Goal: Task Accomplishment & Management: Complete application form

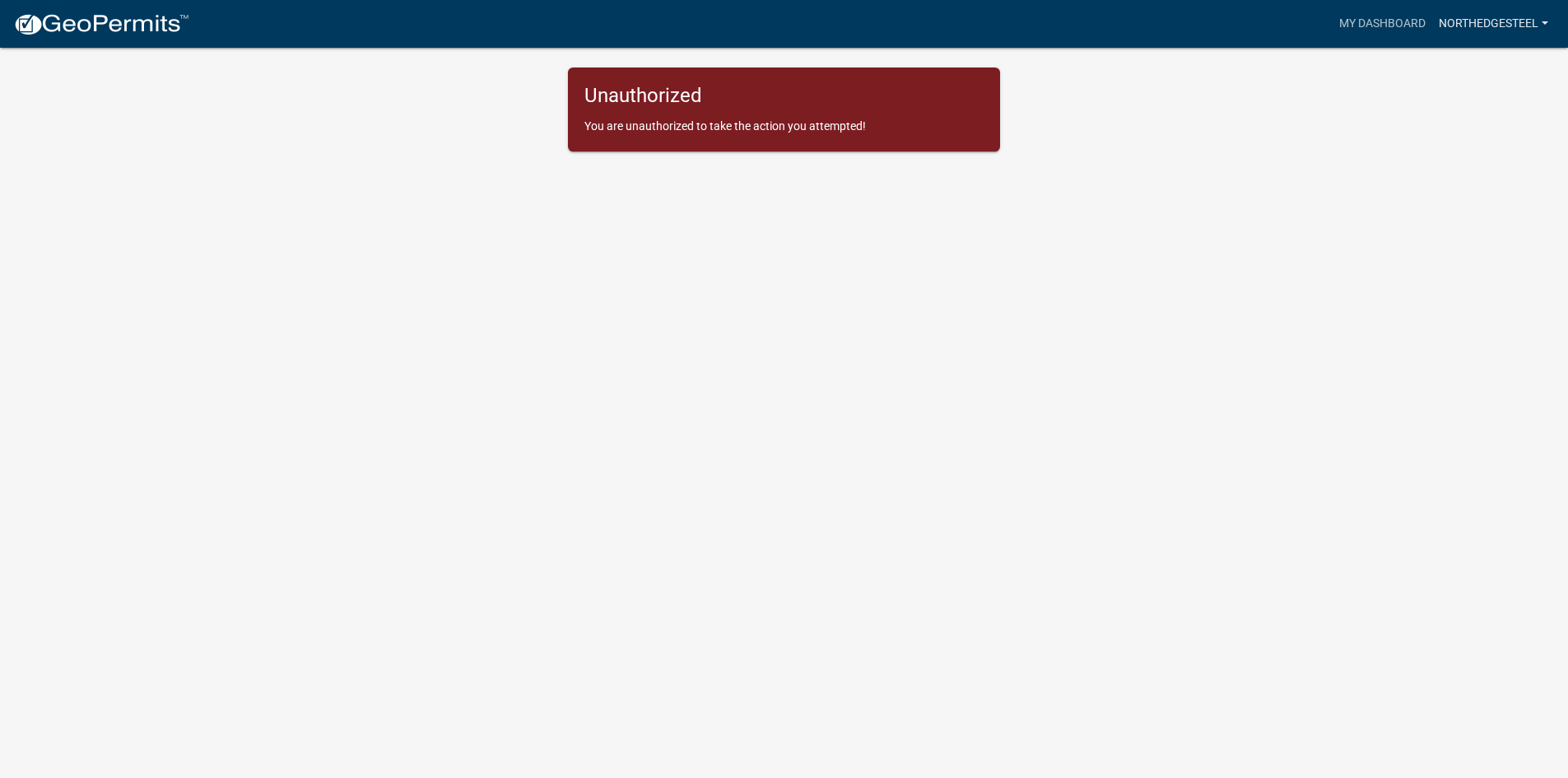
click at [1471, 14] on link "NorthedgeSteel" at bounding box center [1494, 23] width 123 height 31
click at [1467, 59] on link "Account" at bounding box center [1489, 67] width 131 height 39
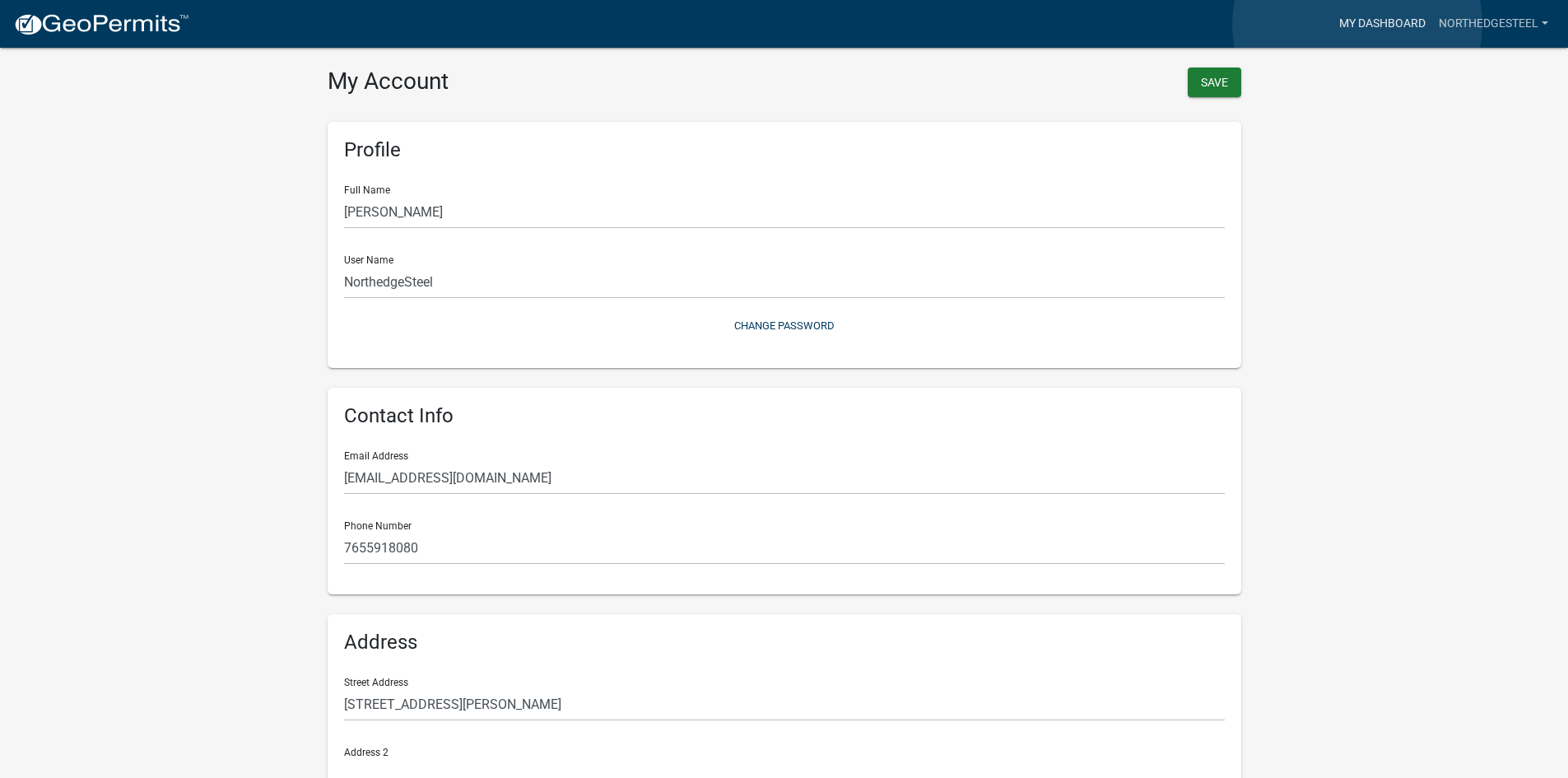
click at [1357, 25] on link "My Dashboard" at bounding box center [1382, 23] width 100 height 31
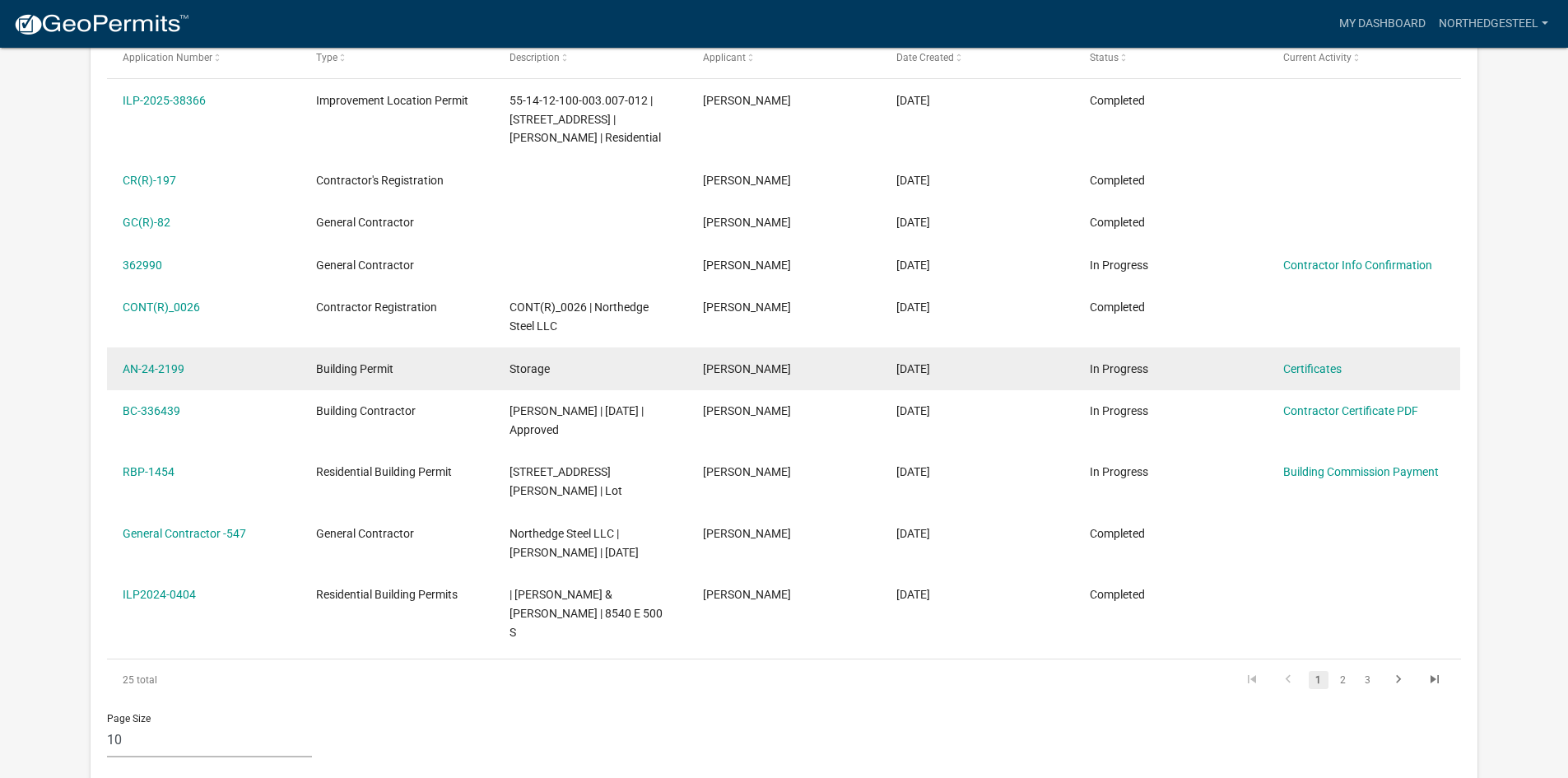
scroll to position [300, 0]
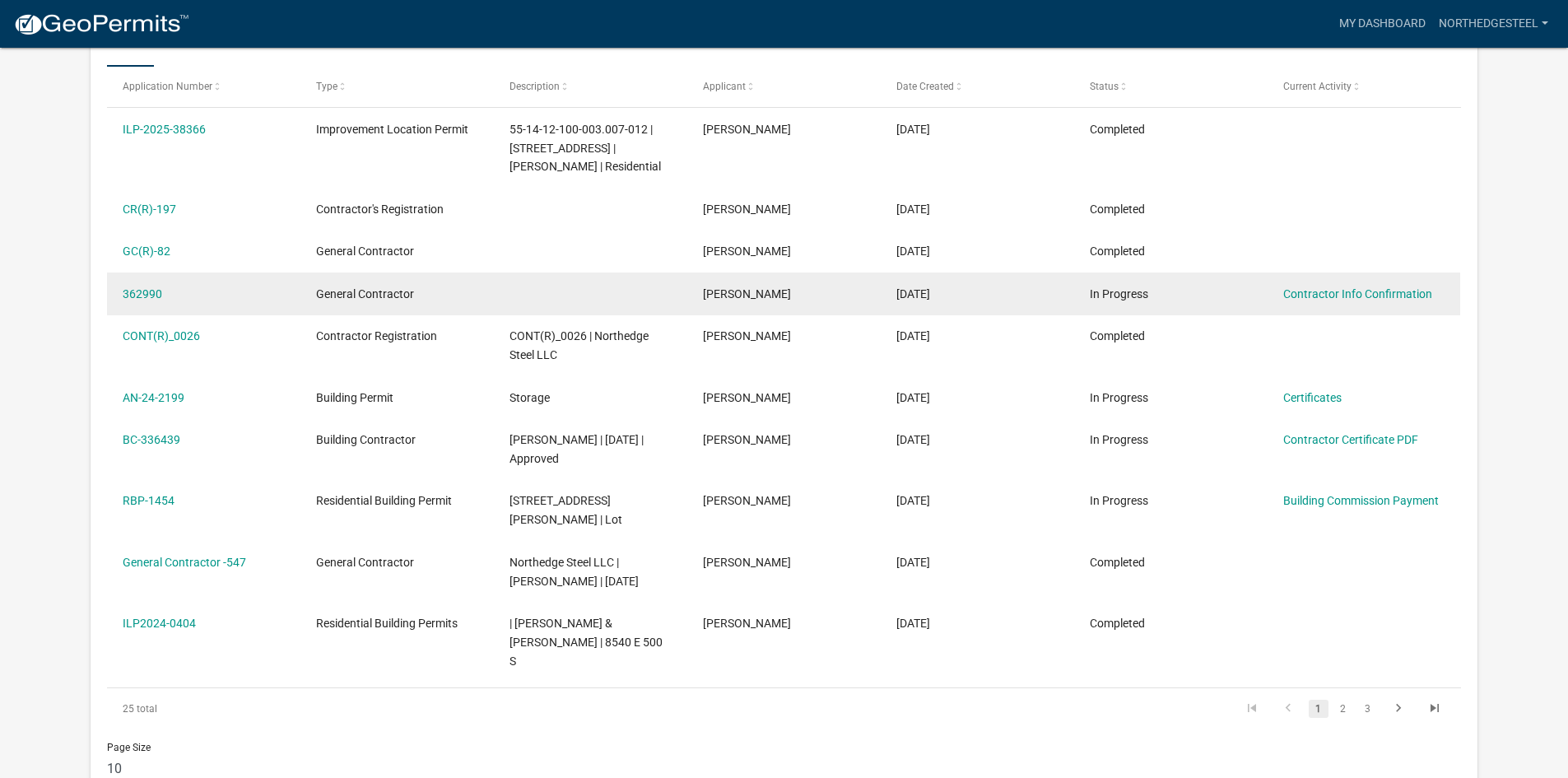
click at [1182, 299] on div "In Progress" at bounding box center [1170, 294] width 161 height 19
click at [1403, 292] on link "Contractor Info Confirmation" at bounding box center [1358, 294] width 149 height 13
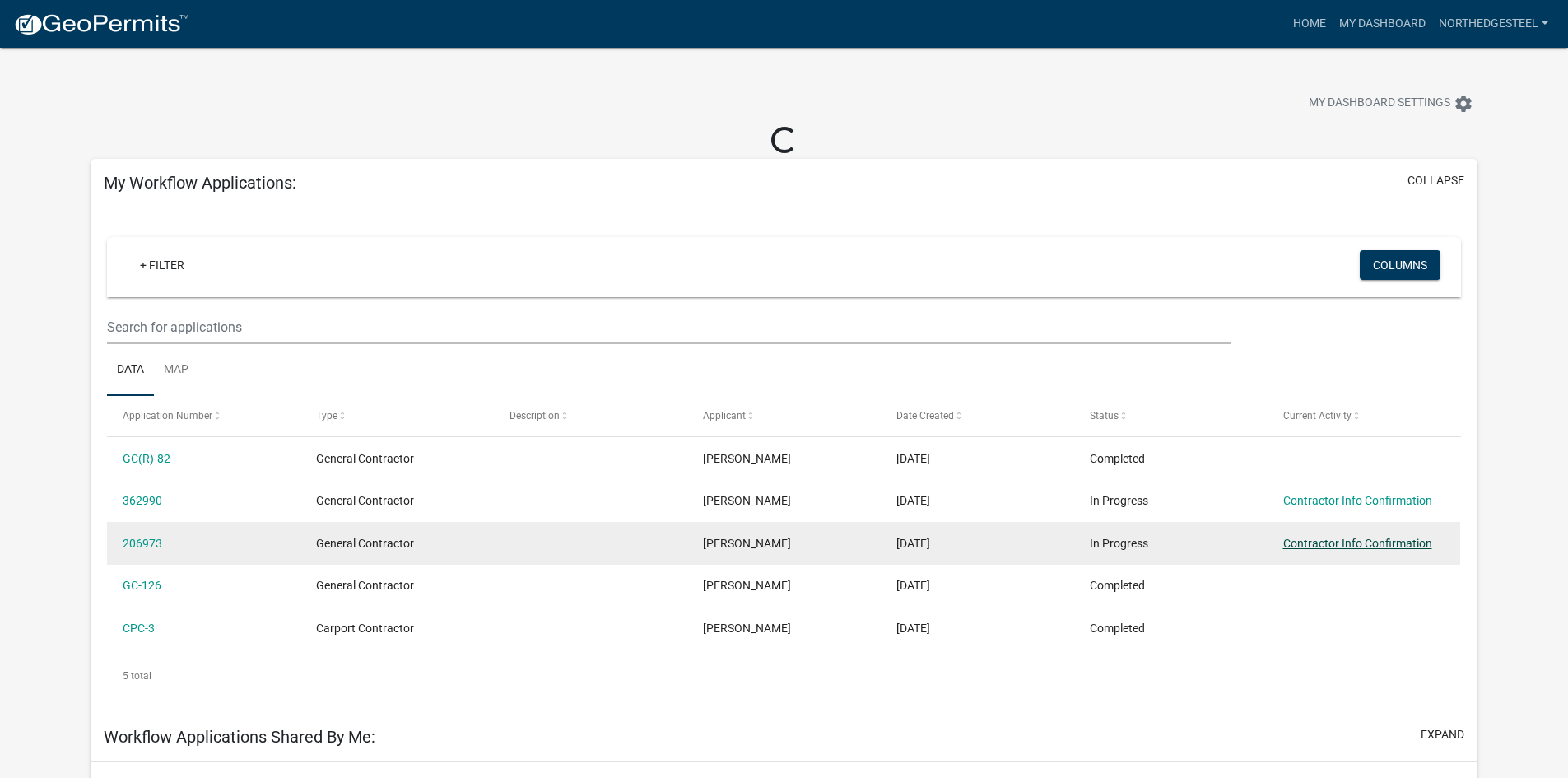
click at [1404, 545] on link "Contractor Info Confirmation" at bounding box center [1358, 544] width 149 height 13
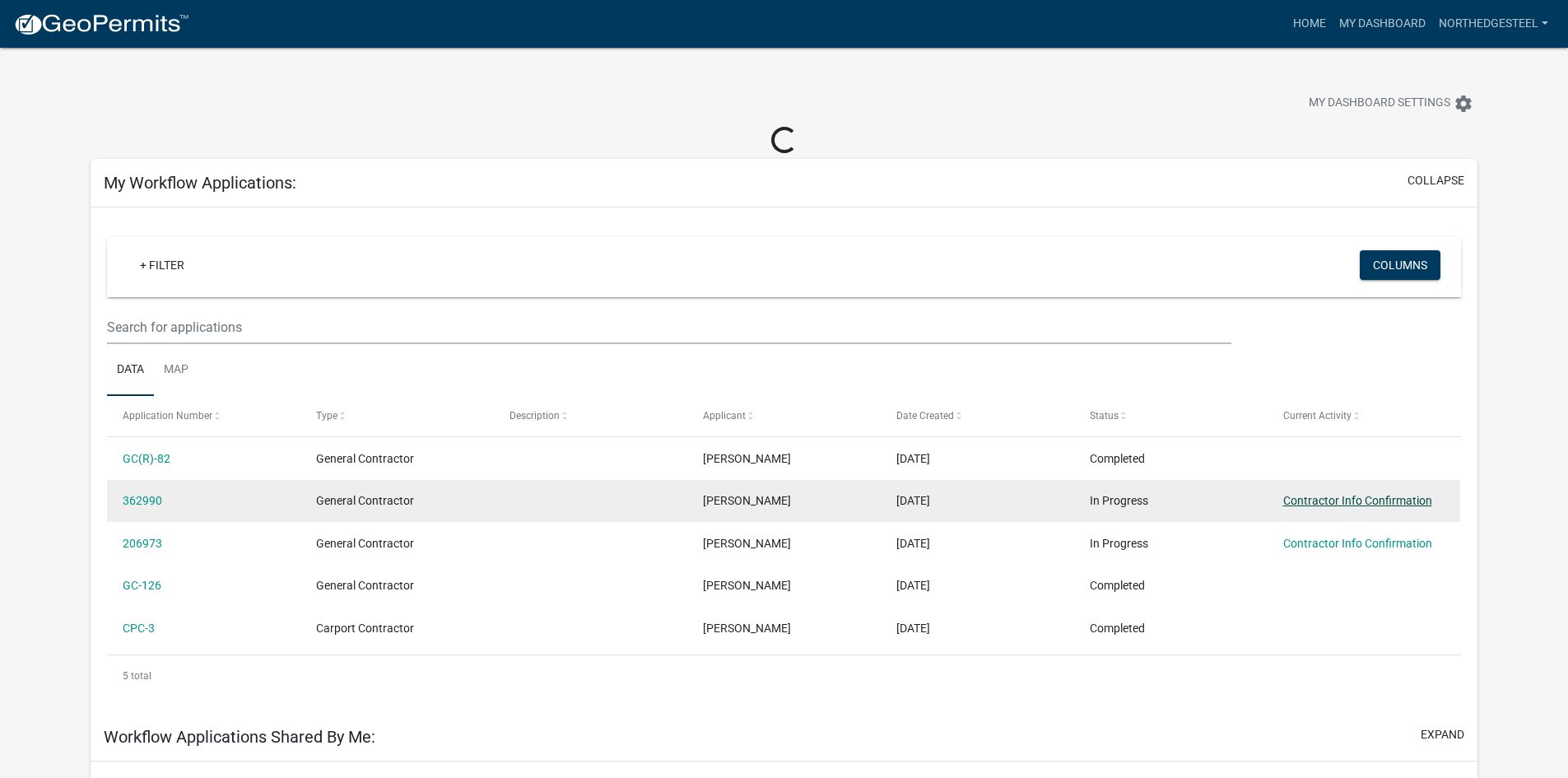
click at [1338, 504] on link "Contractor Info Confirmation" at bounding box center [1358, 501] width 149 height 13
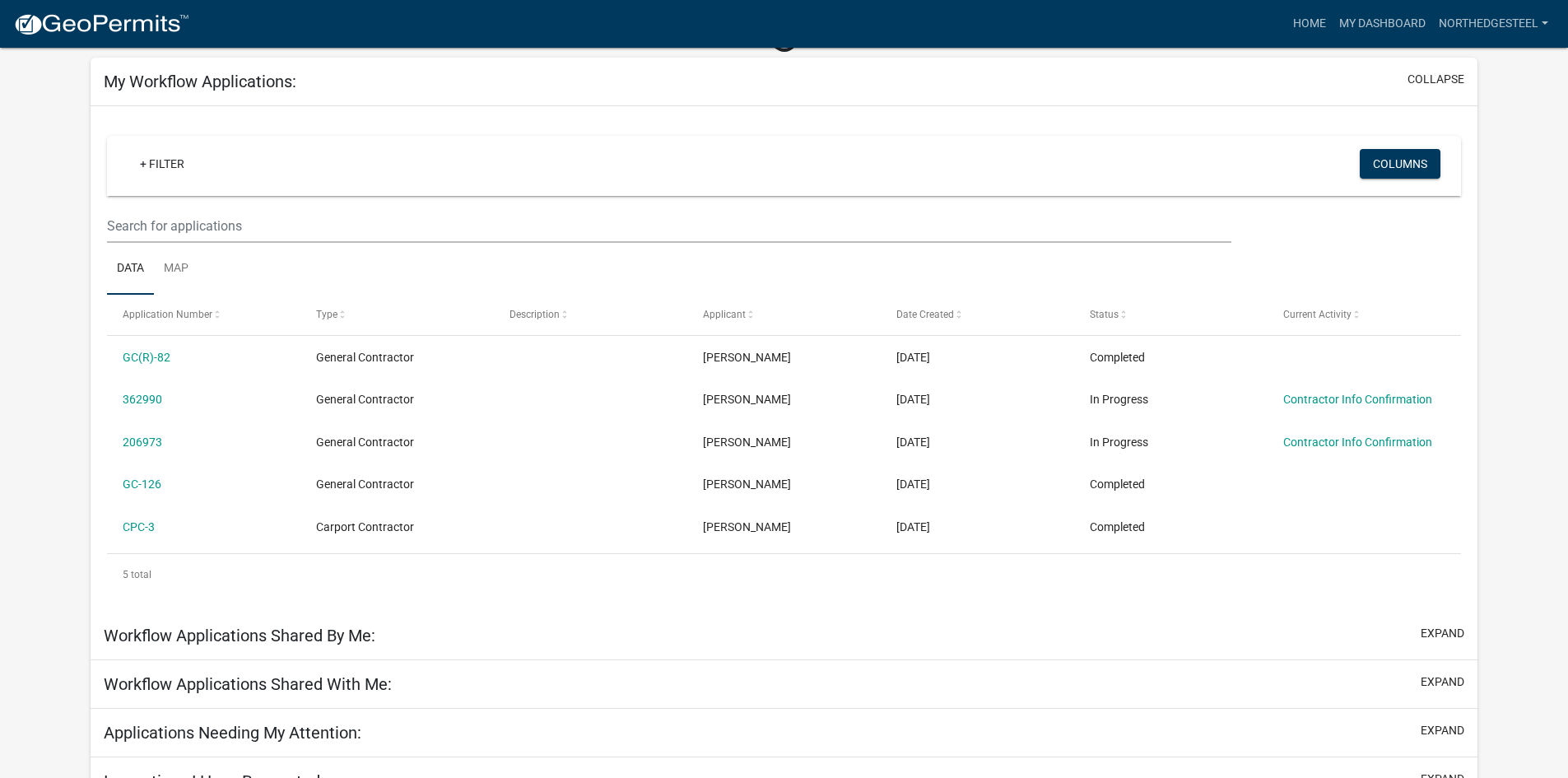
scroll to position [130, 0]
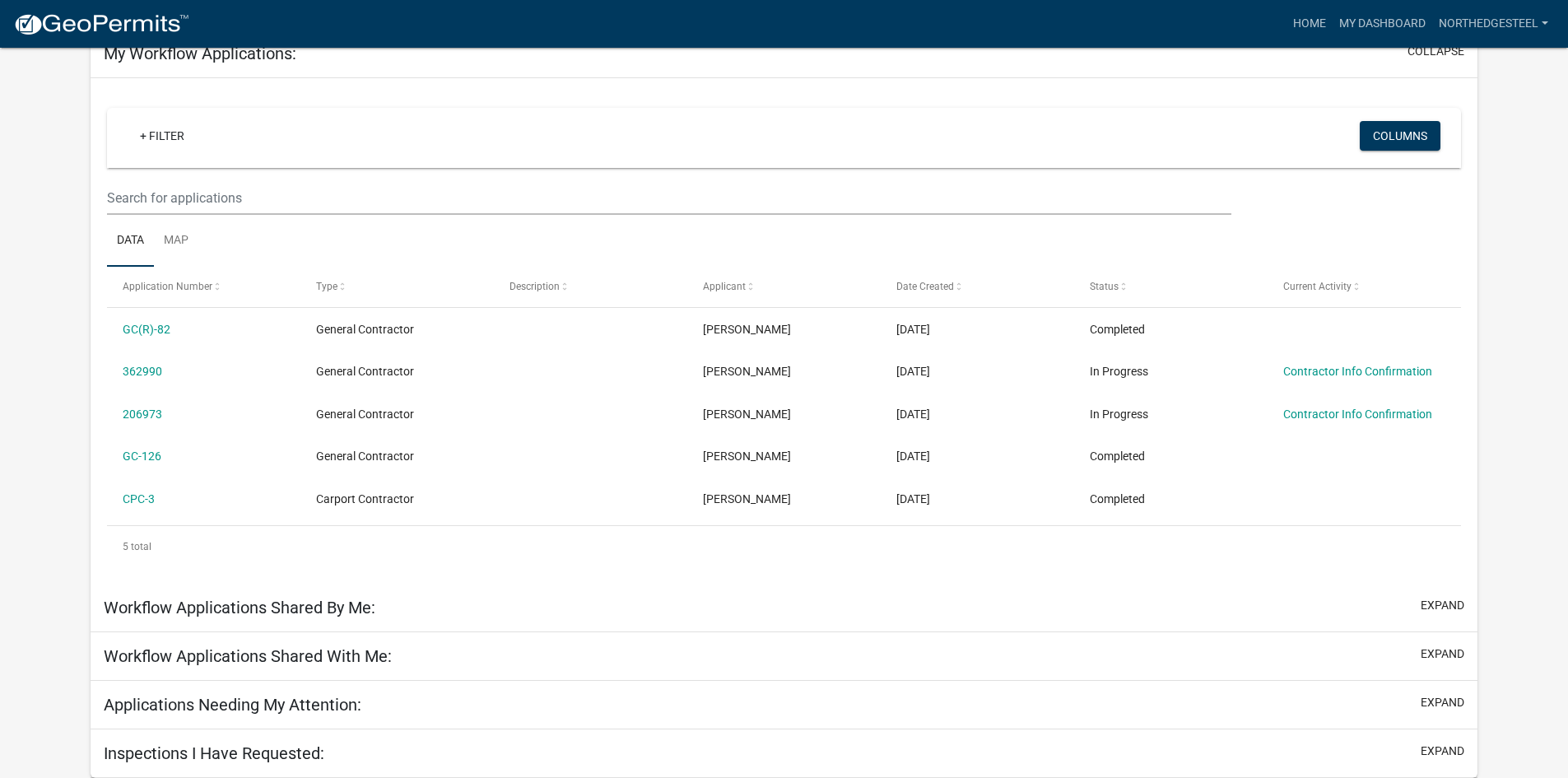
click at [1075, 587] on div "Workflow Applications Shared By Me: expand" at bounding box center [784, 608] width 1387 height 49
click at [312, 605] on h5 "Workflow Applications Shared By Me:" at bounding box center [239, 608] width 272 height 20
click at [1442, 699] on button "expand" at bounding box center [1443, 703] width 43 height 18
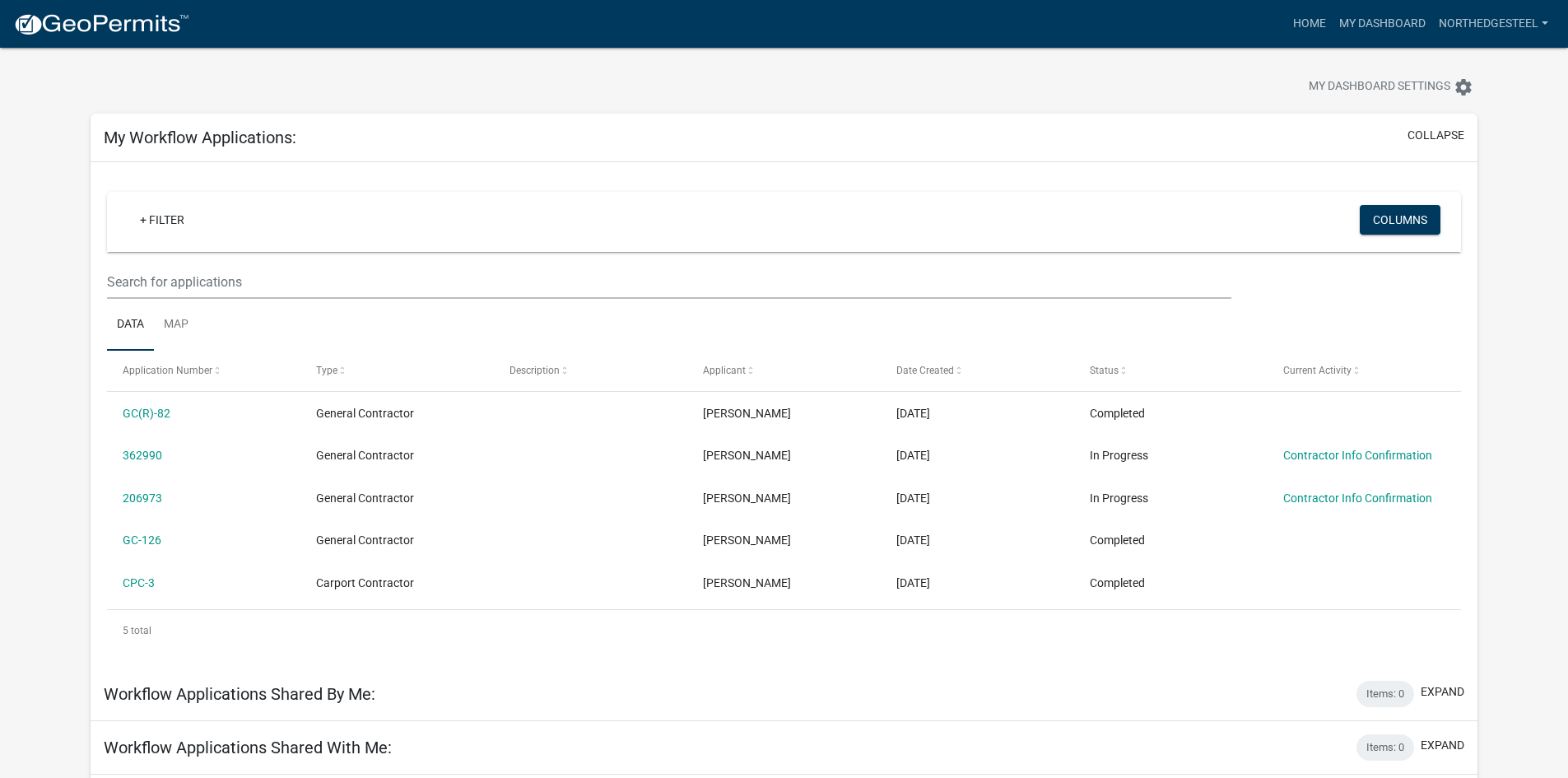
scroll to position [0, 0]
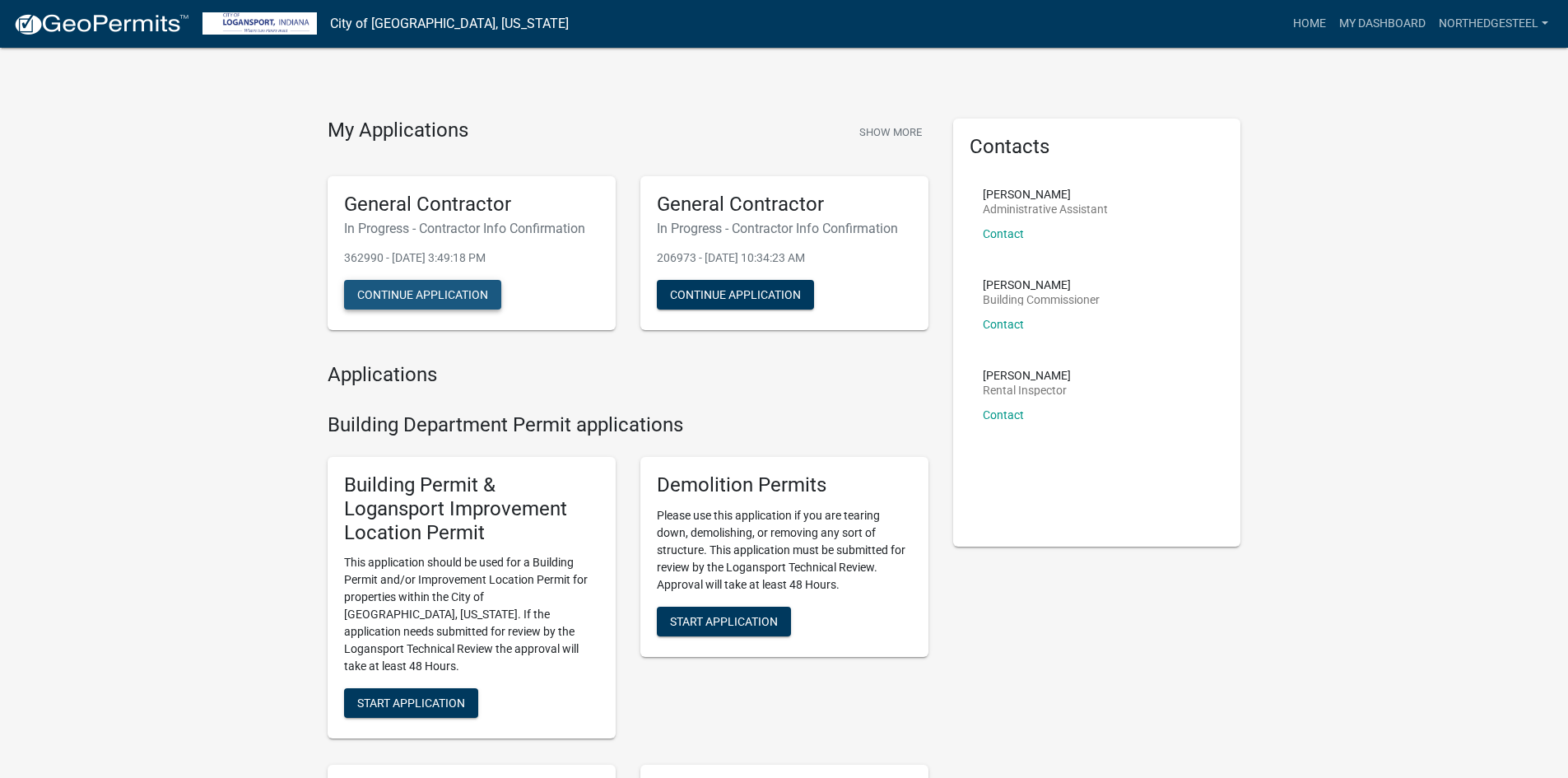
click at [455, 302] on button "Continue Application" at bounding box center [422, 294] width 157 height 29
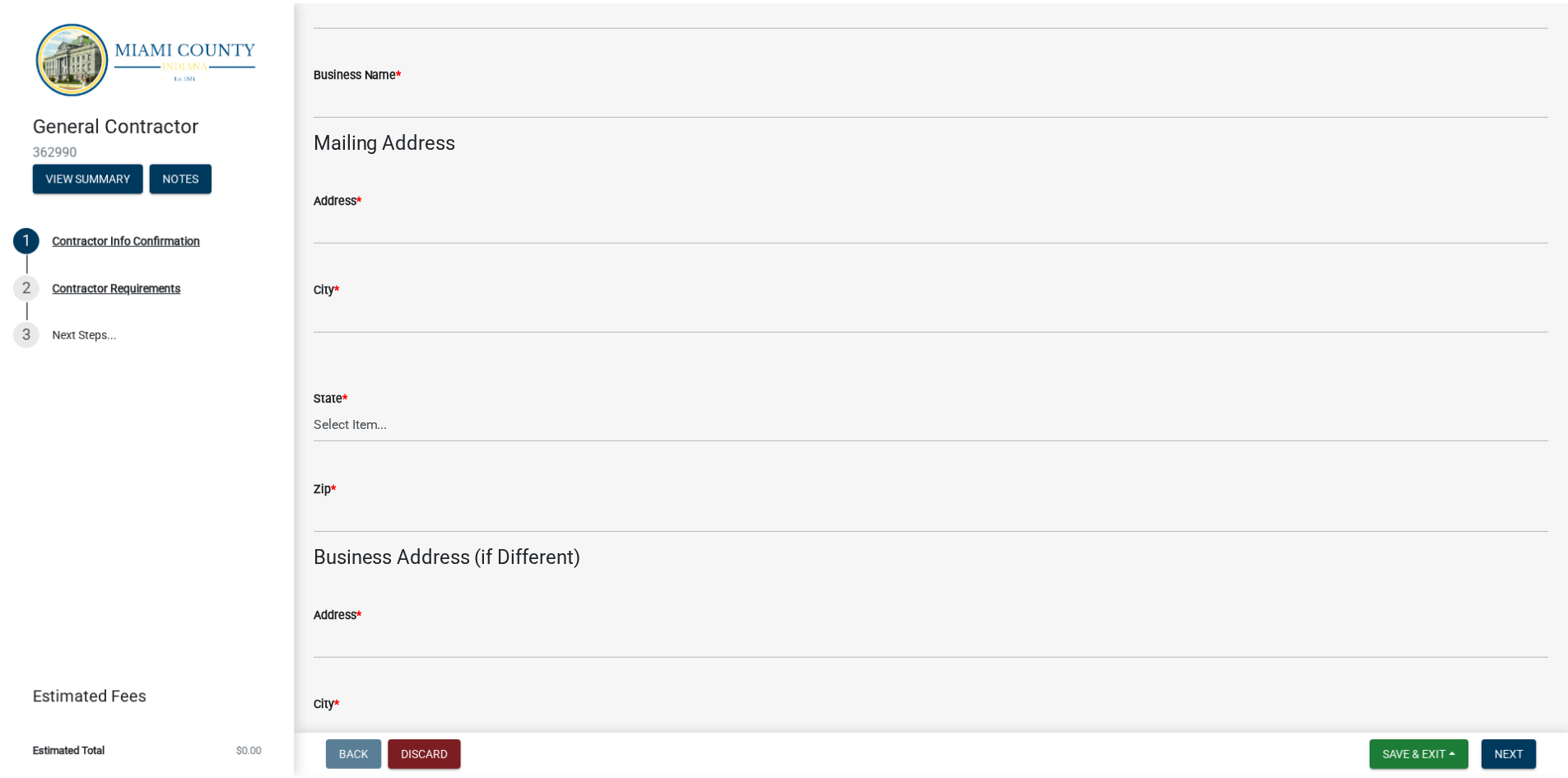
scroll to position [165, 0]
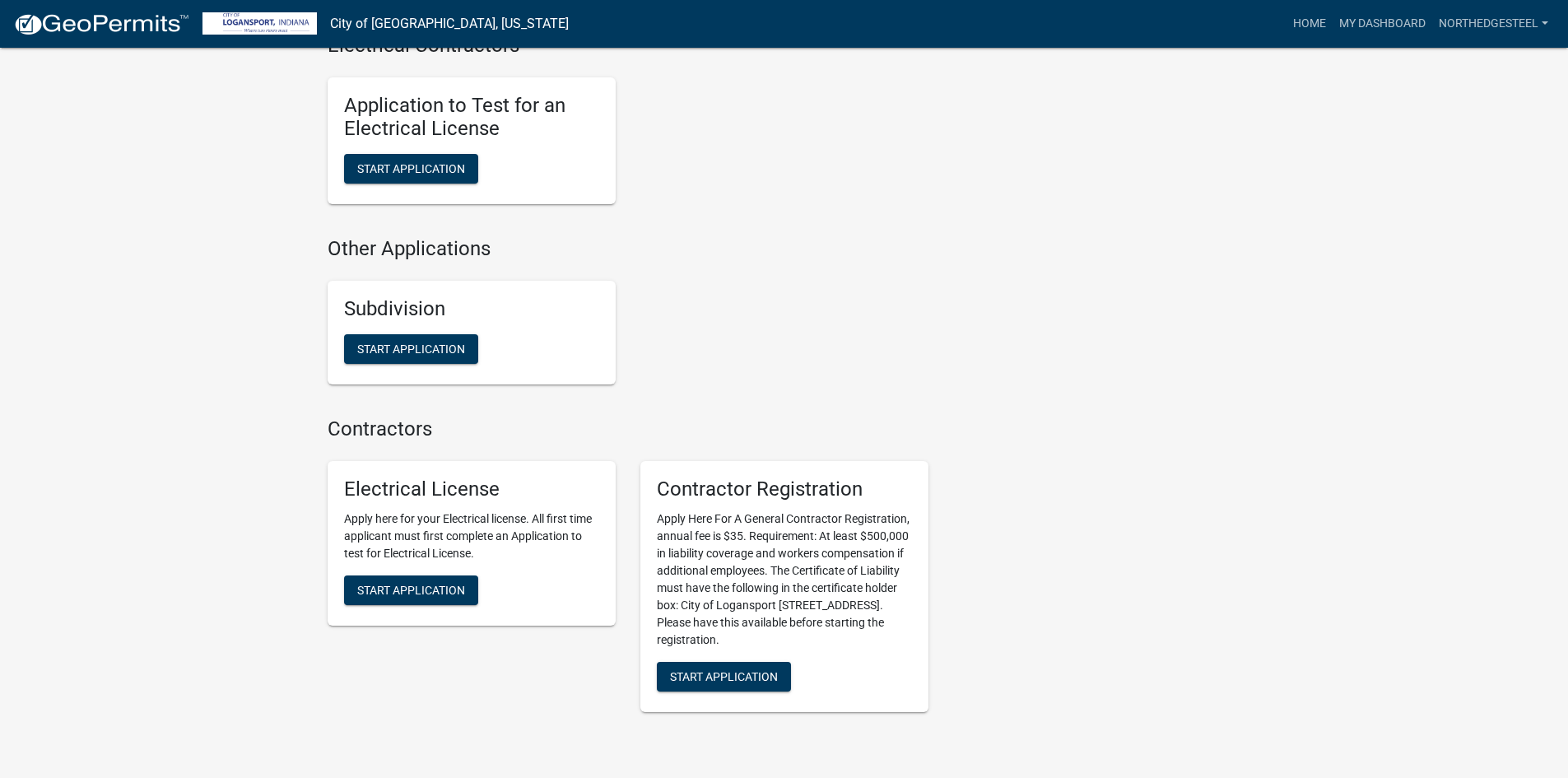
scroll to position [1605, 0]
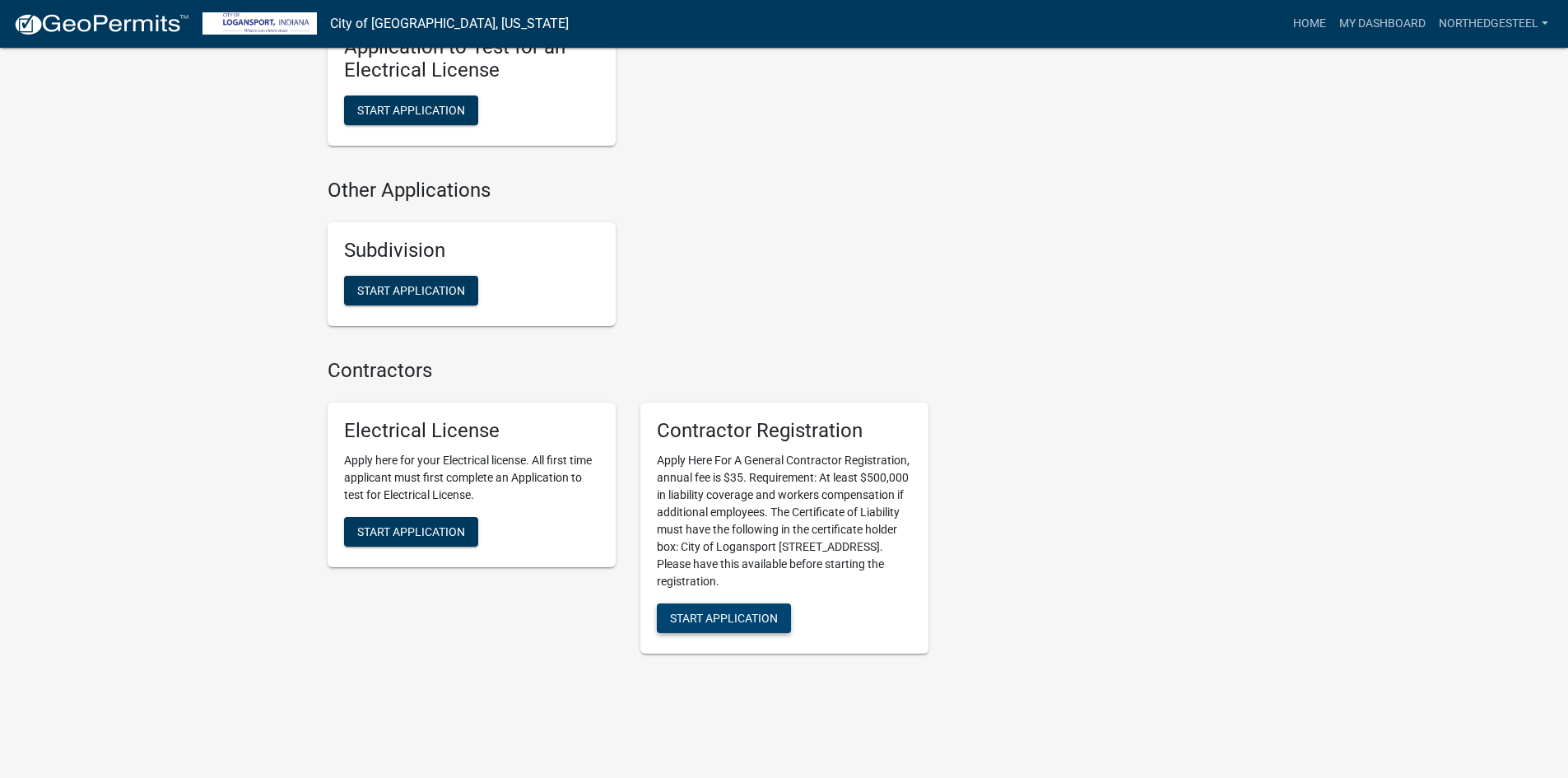
click at [741, 612] on span "Start Application" at bounding box center [723, 618] width 108 height 13
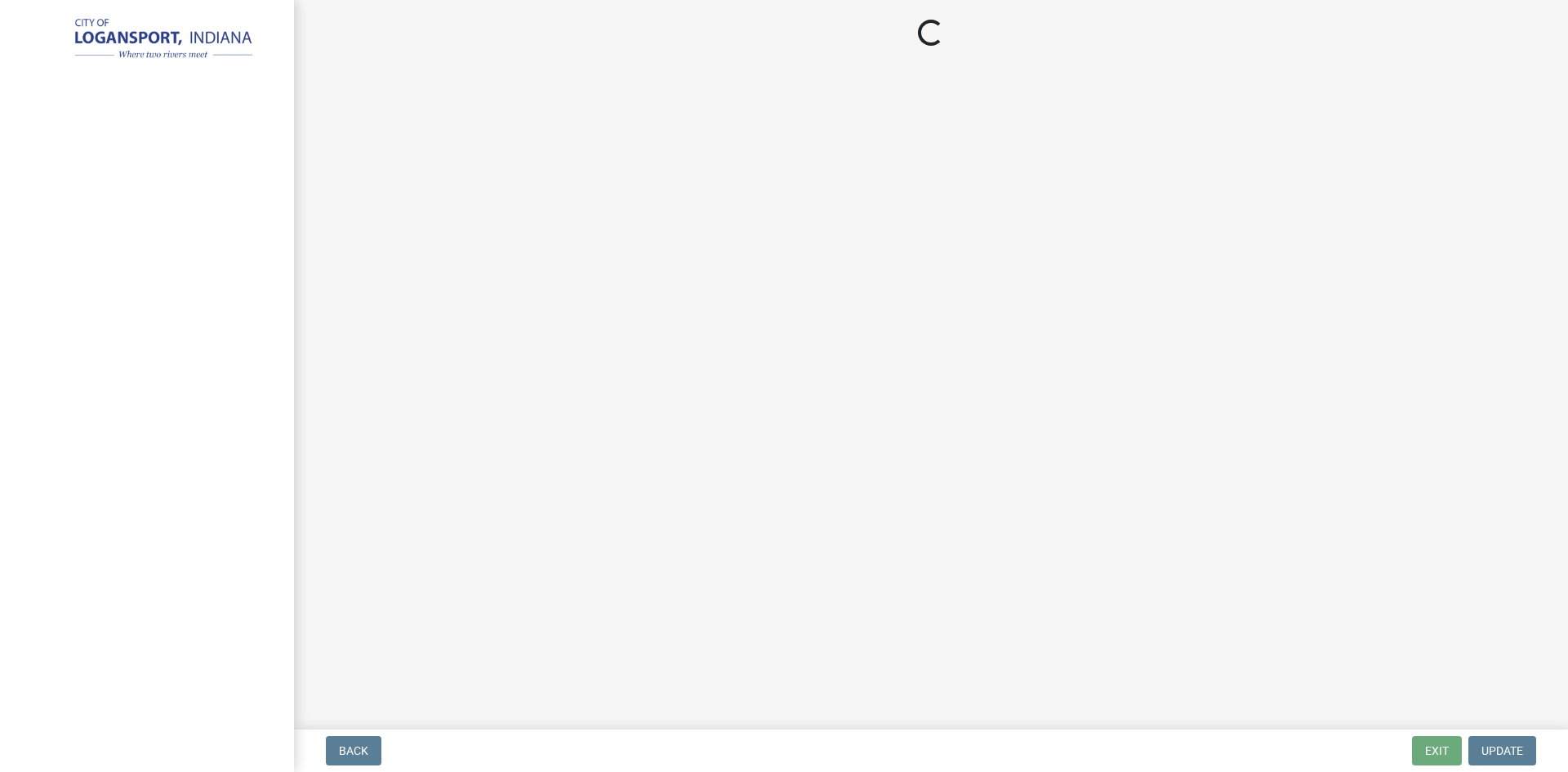
select select "IN"
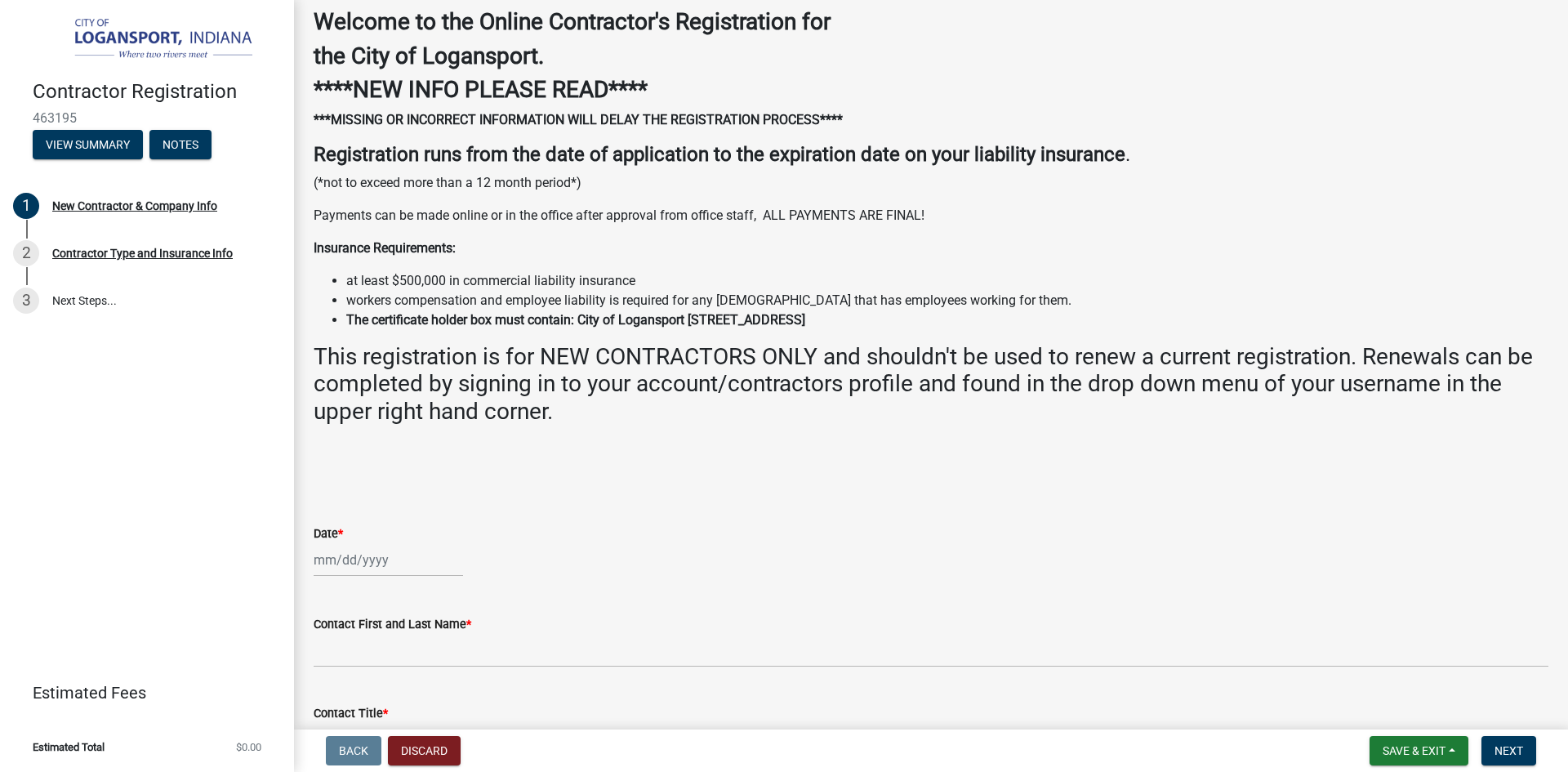
scroll to position [164, 0]
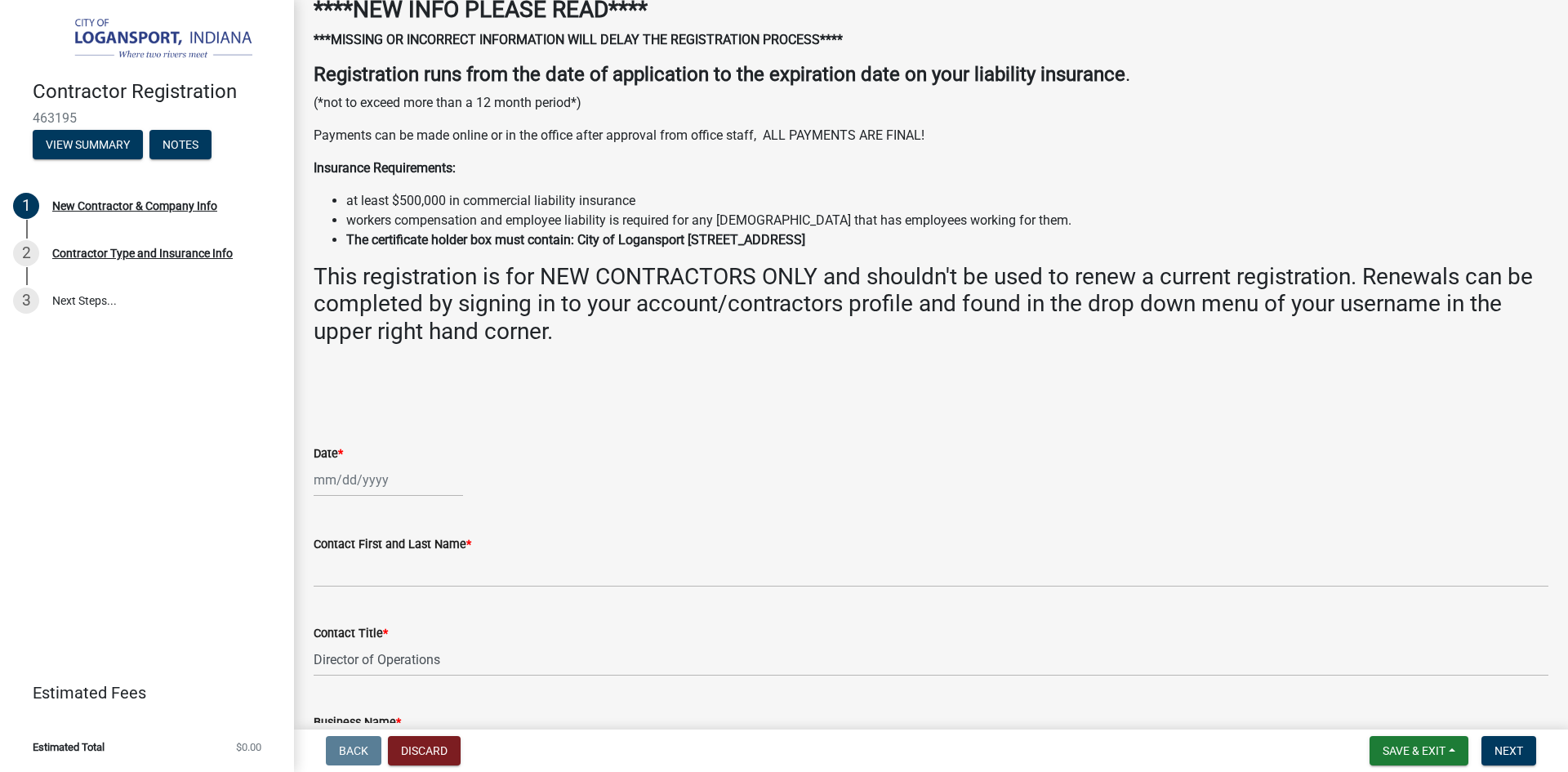
select select "8"
select select "2025"
click at [378, 486] on div "[PERSON_NAME] Feb Mar Apr [PERSON_NAME][DATE] Oct Nov [DATE] 1526 1527 1528 152…" at bounding box center [388, 480] width 149 height 33
click at [392, 623] on div "13" at bounding box center [382, 618] width 26 height 26
type input "[DATE]"
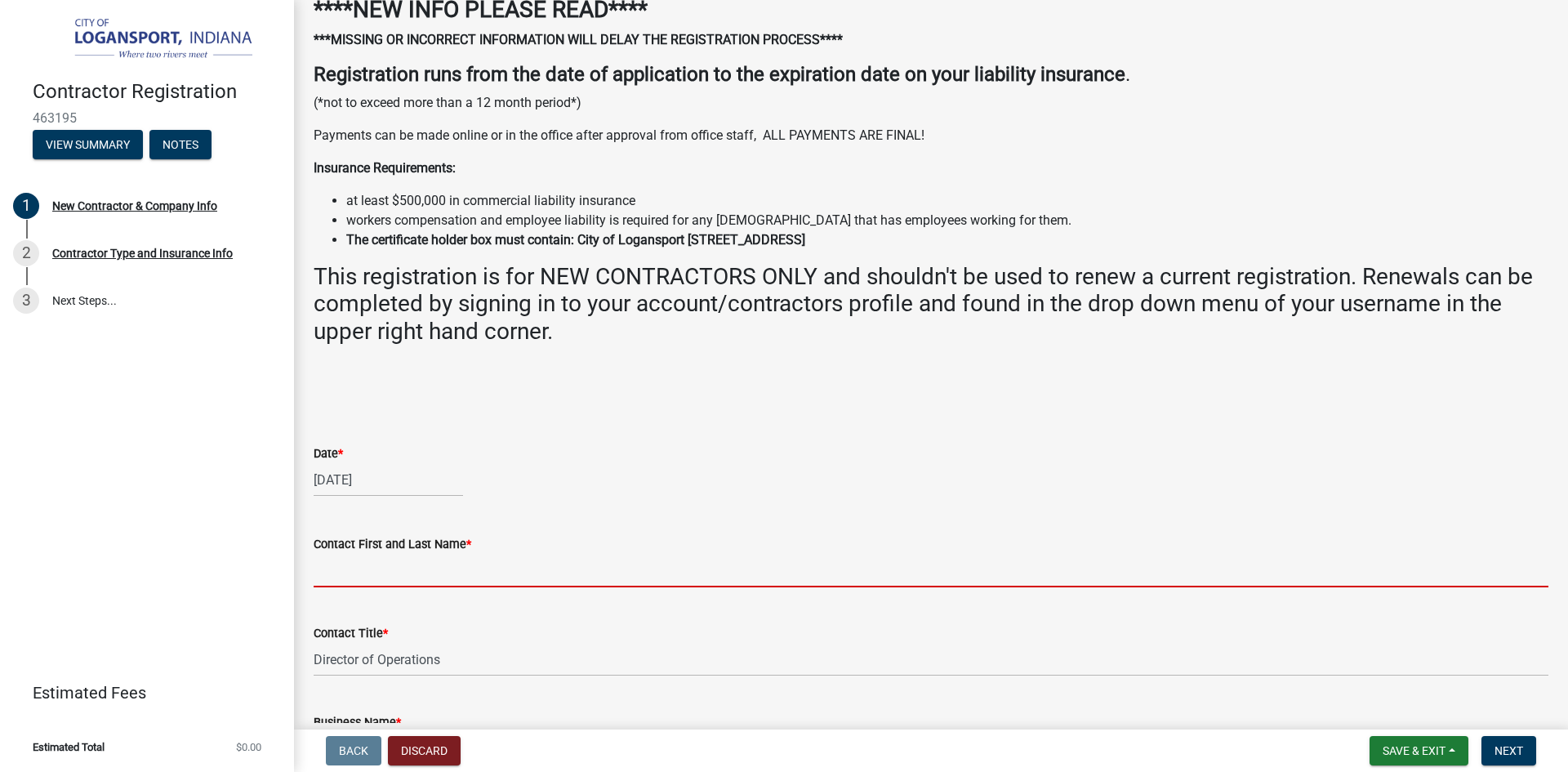
click at [409, 575] on input "Contact First and Last Name *" at bounding box center [931, 570] width 1234 height 33
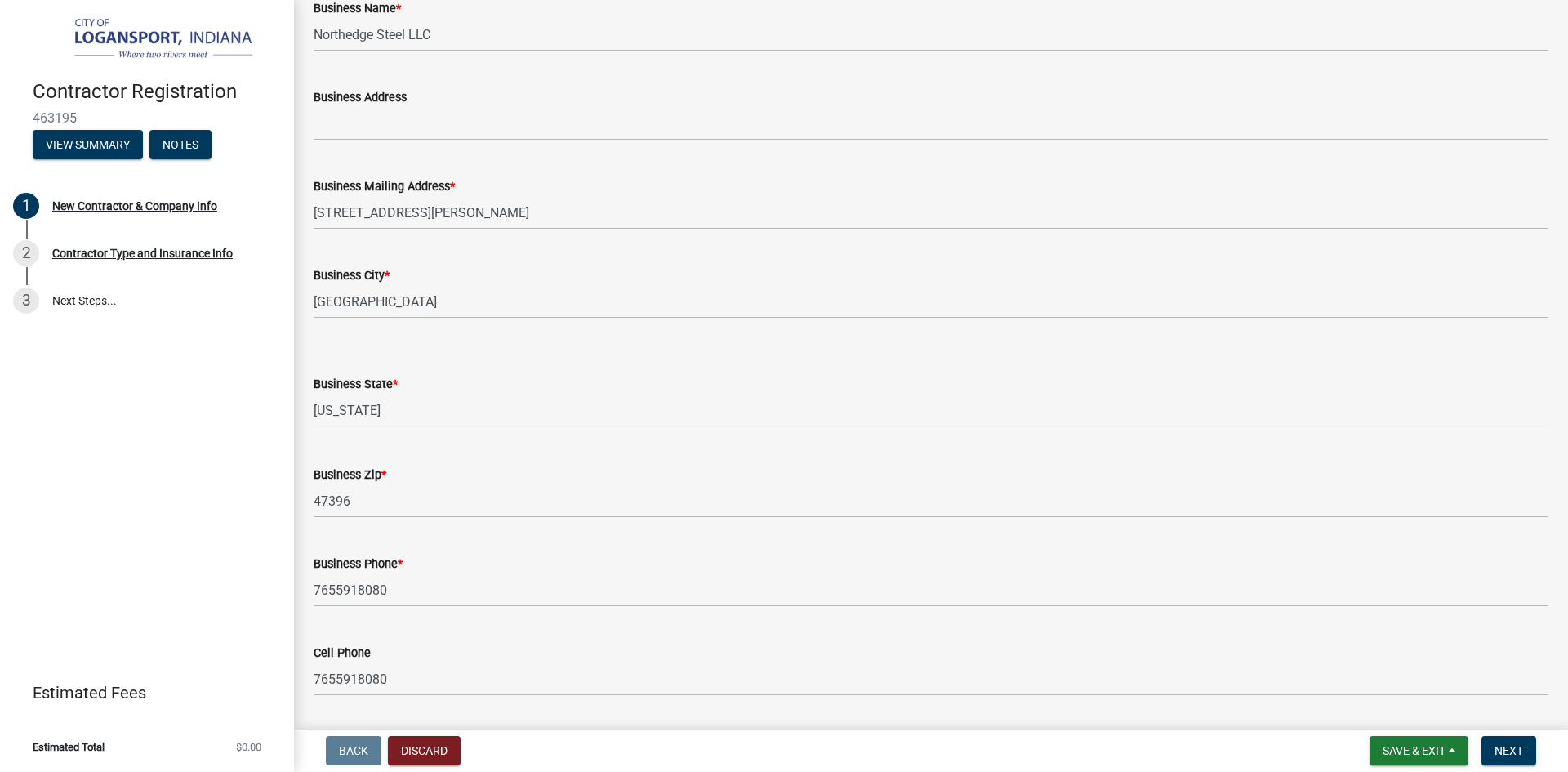
scroll to position [1063, 0]
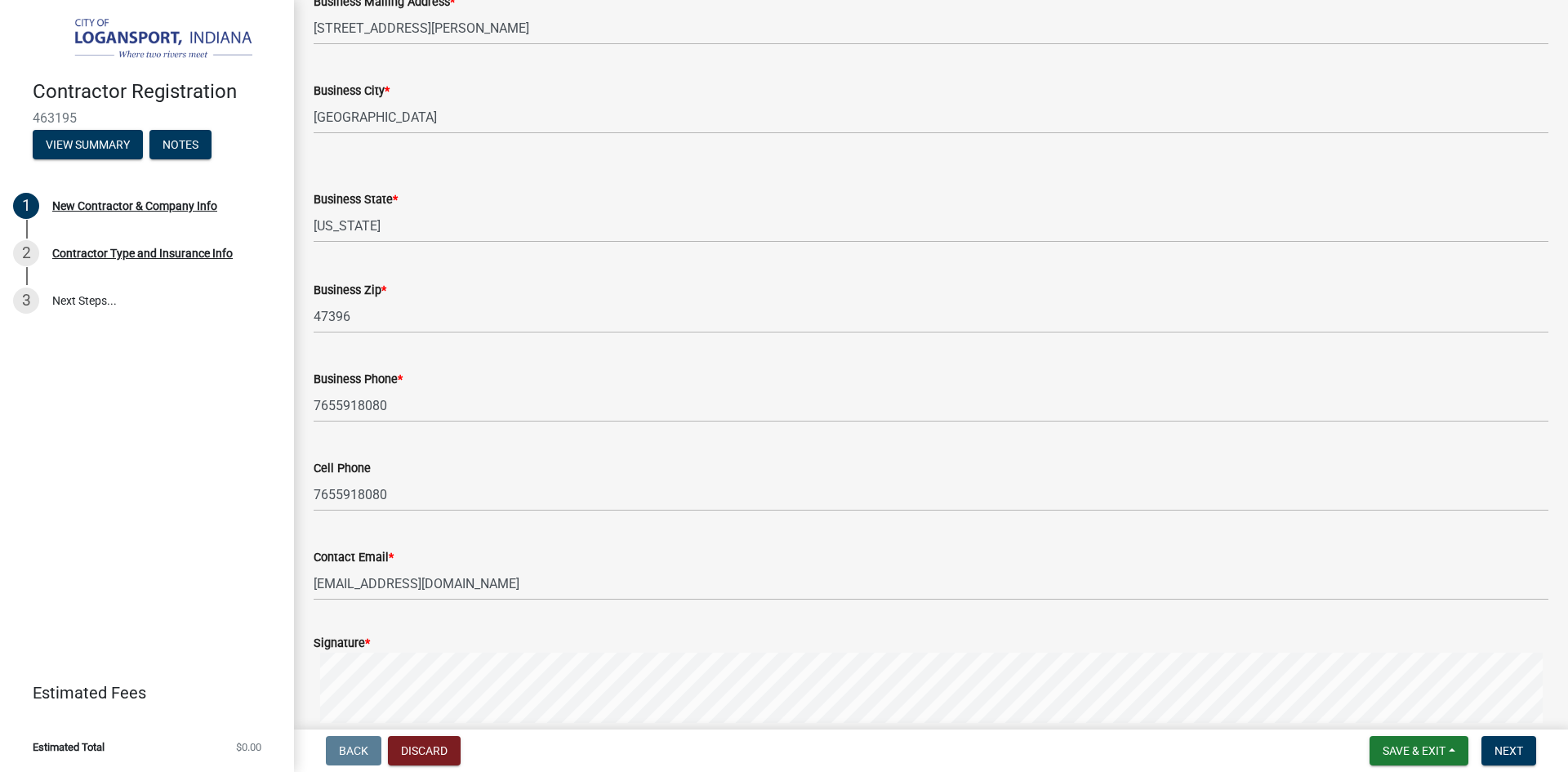
type input "[PERSON_NAME]"
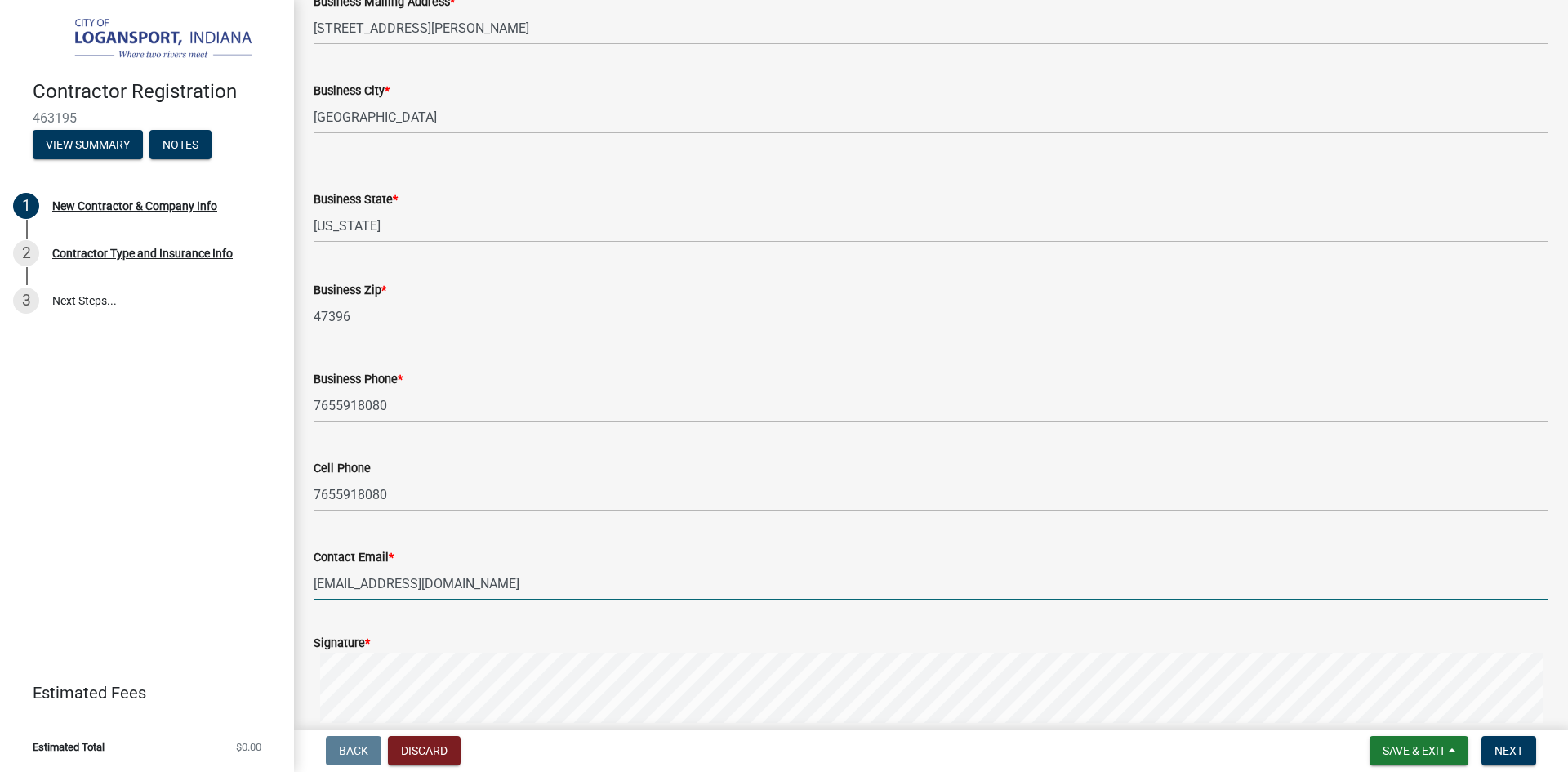
drag, startPoint x: 498, startPoint y: 586, endPoint x: 299, endPoint y: 585, distance: 199.0
type input "[EMAIL_ADDRESS][DOMAIN_NAME]"
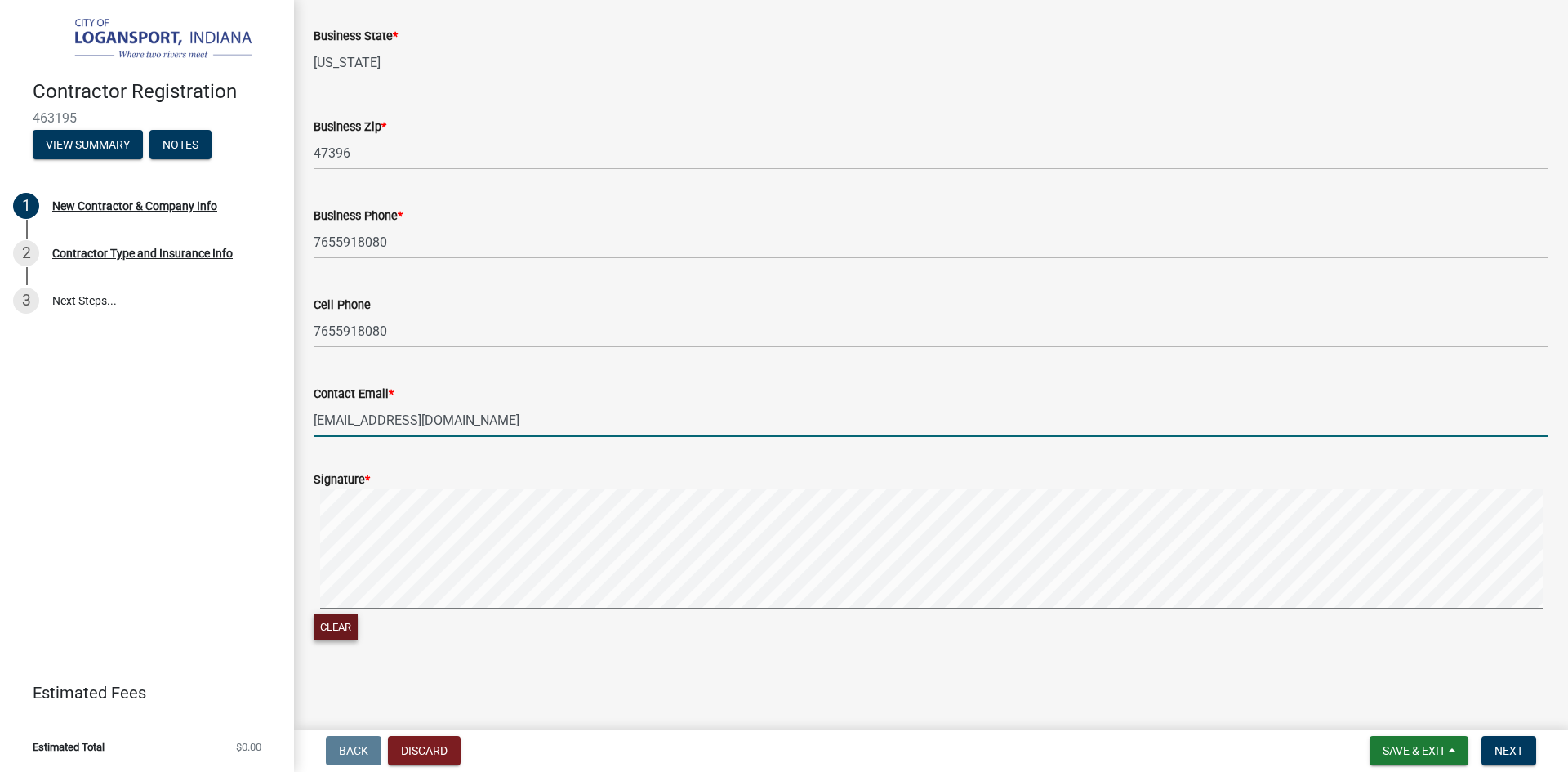
click at [318, 623] on button "Clear" at bounding box center [335, 627] width 44 height 27
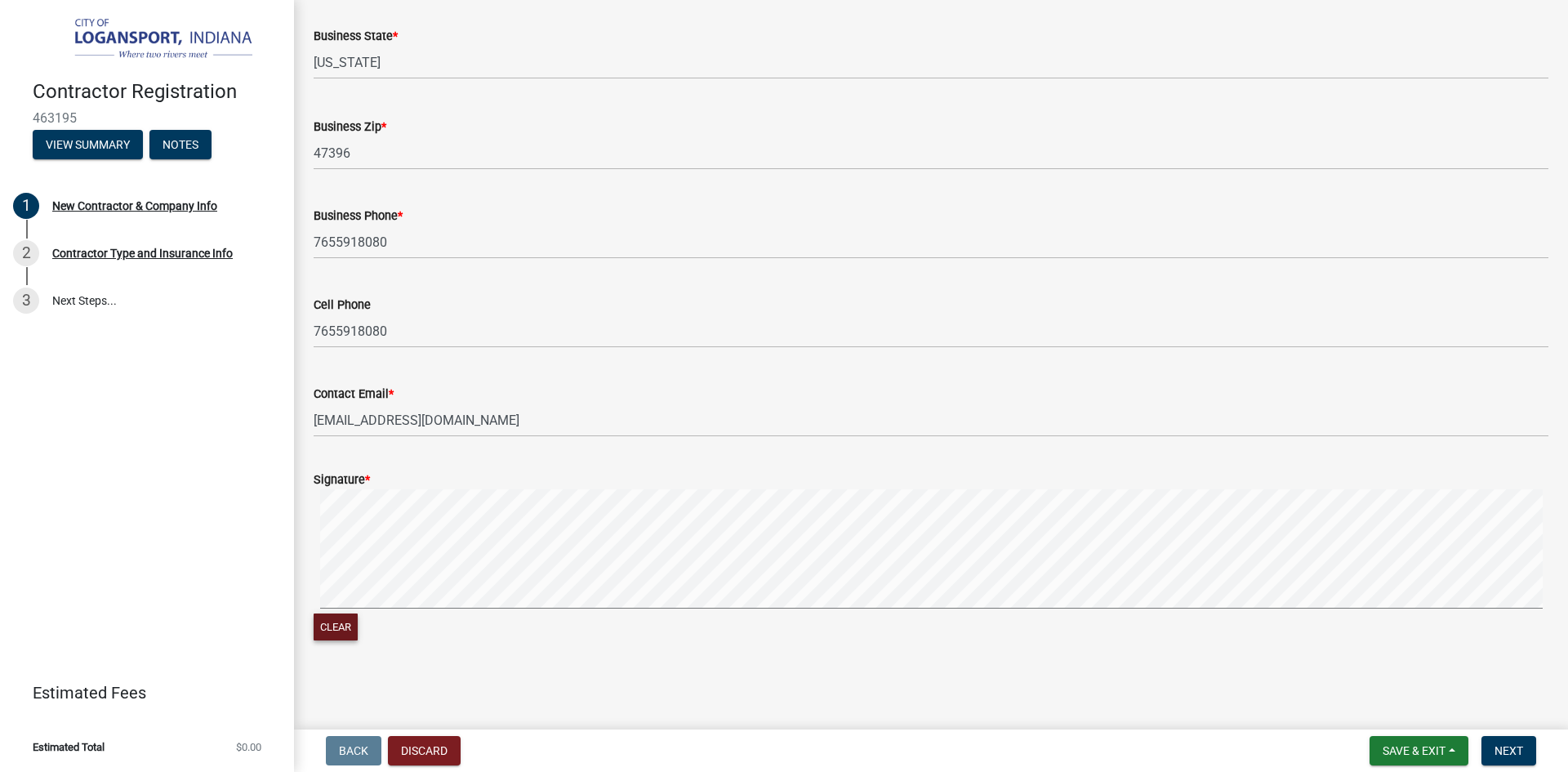
click at [478, 618] on div "Clear" at bounding box center [931, 567] width 1234 height 155
drag, startPoint x: 542, startPoint y: 485, endPoint x: 1137, endPoint y: 627, distance: 611.7
click at [1062, 613] on form "Signature * Clear" at bounding box center [931, 547] width 1234 height 194
click at [853, 616] on div "Clear" at bounding box center [931, 567] width 1234 height 155
click at [1504, 753] on span "Next" at bounding box center [1508, 751] width 28 height 13
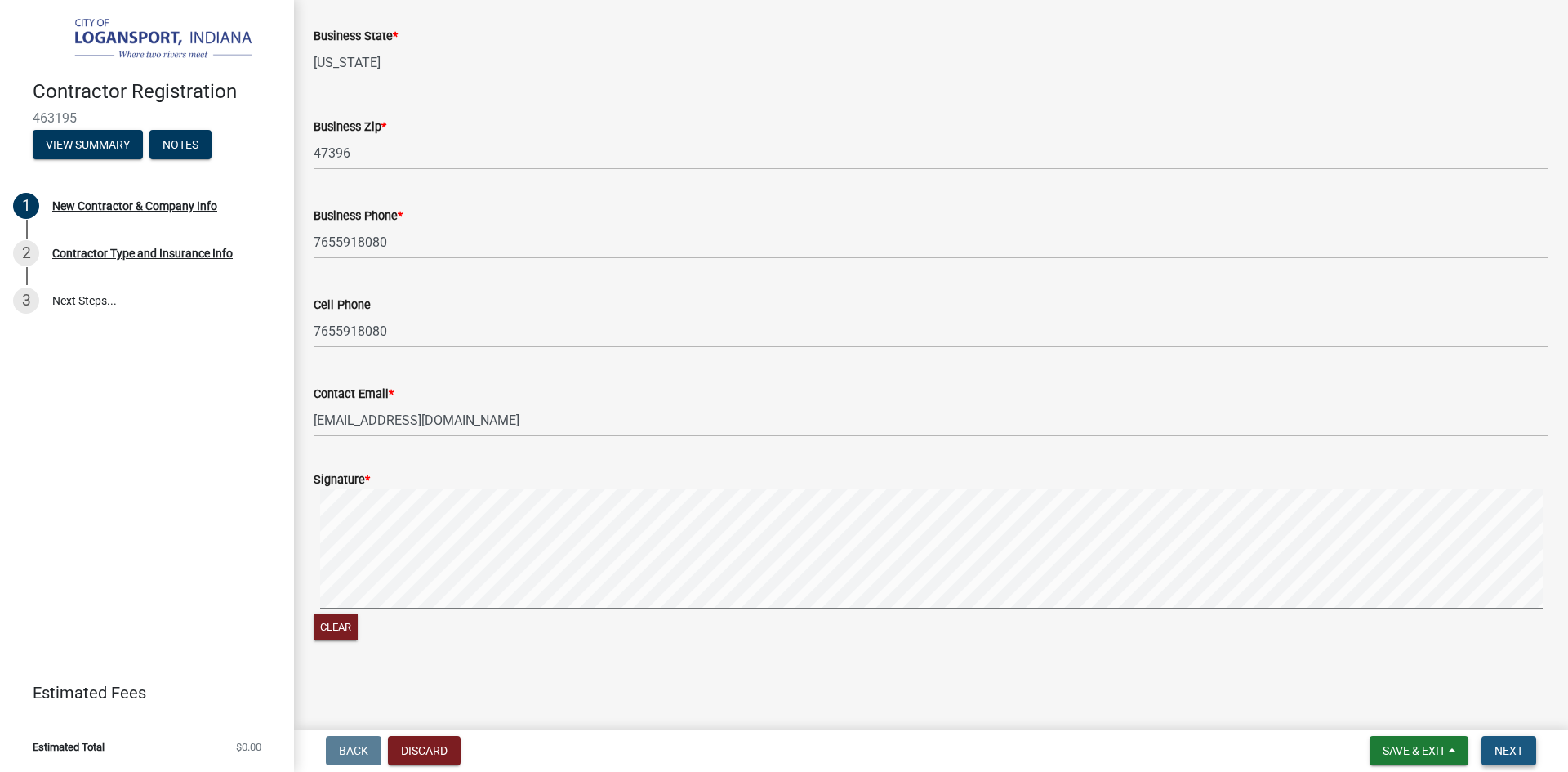
scroll to position [0, 0]
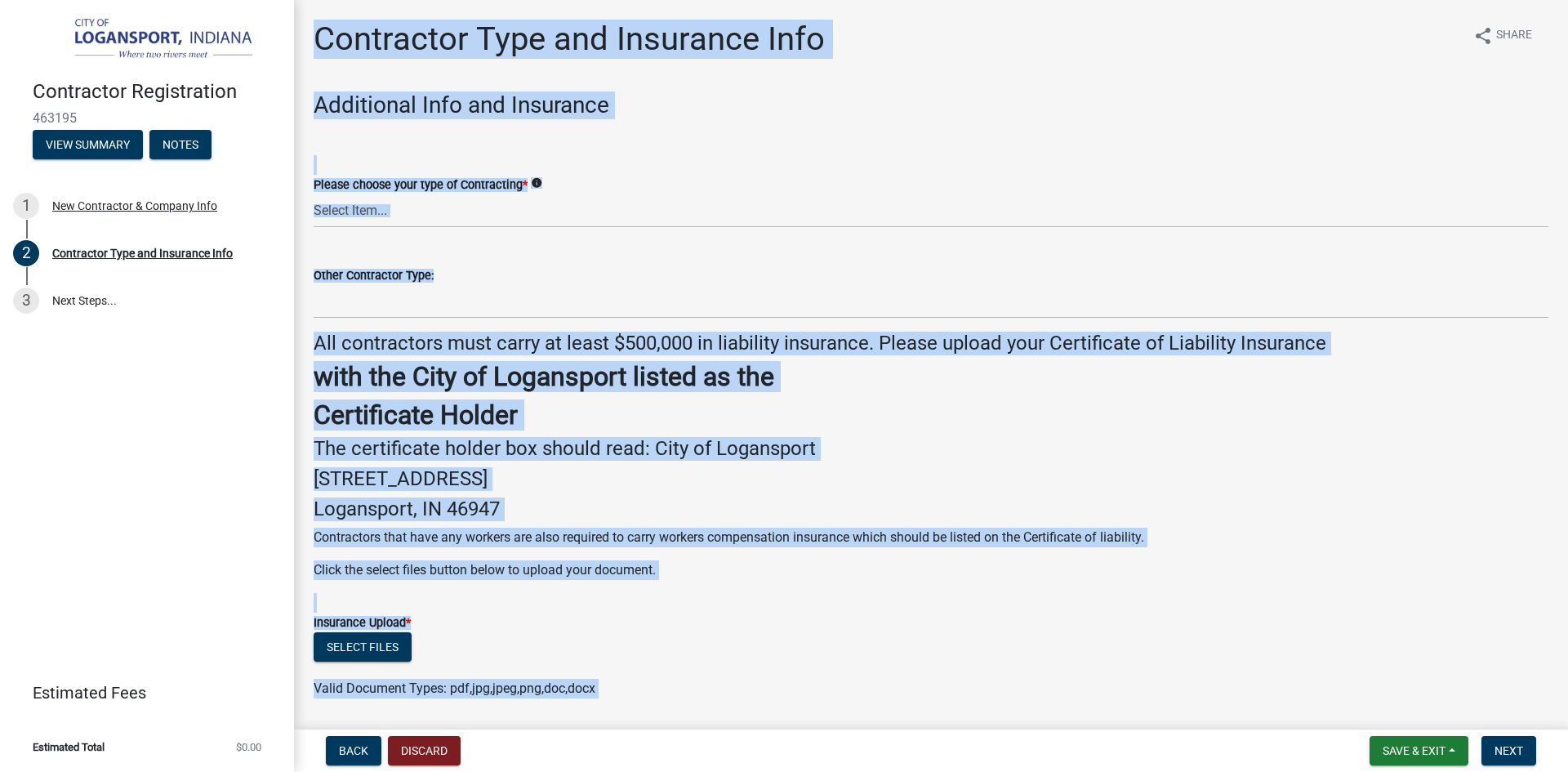
click at [1122, 166] on form "Please choose your type of Contracting * info Select Item... Plumber General HV…" at bounding box center [931, 192] width 1234 height 73
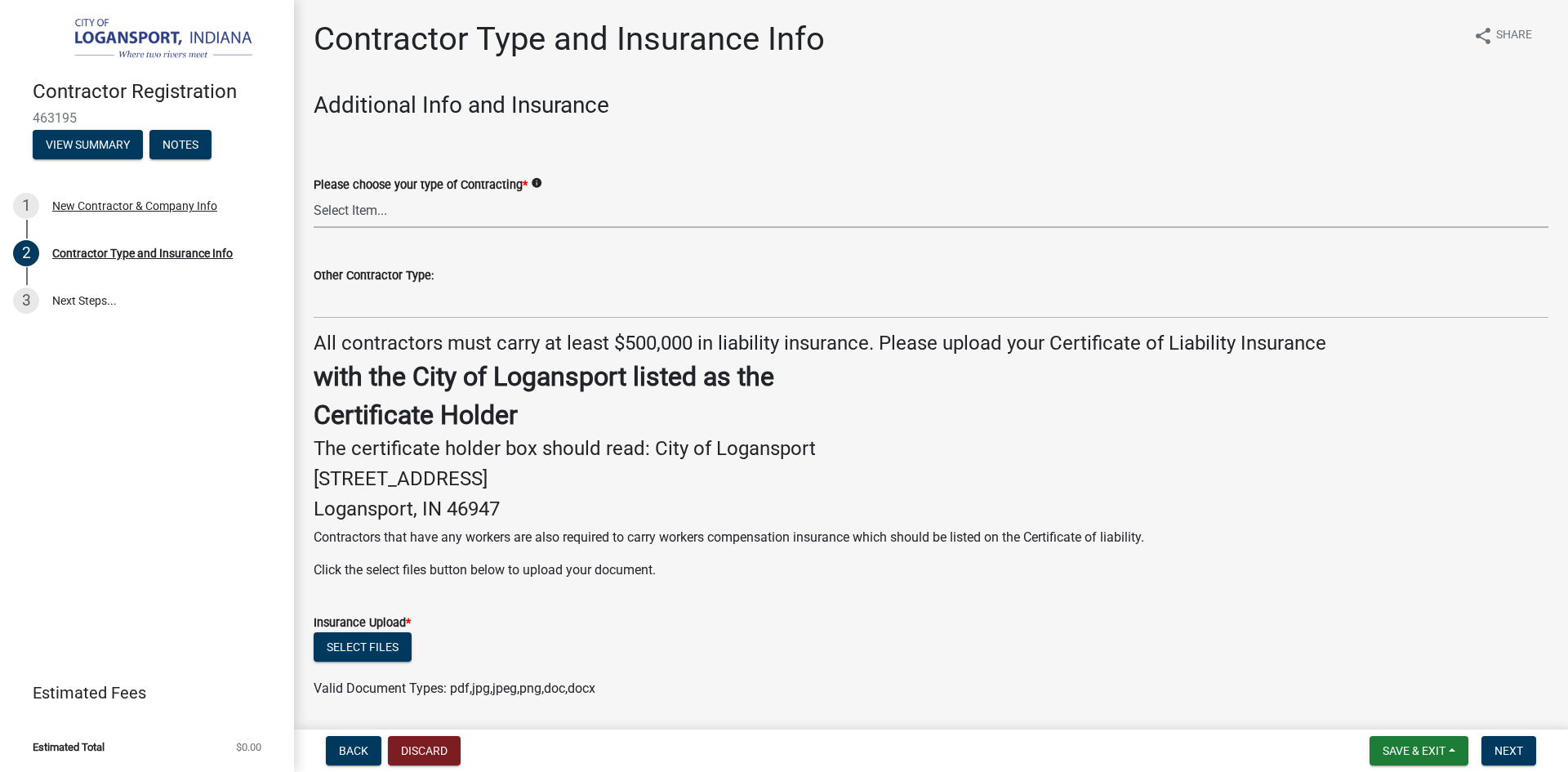
click at [484, 197] on select "Select Item... Plumber General HVAC Roofer Tree Service Demo Other" at bounding box center [931, 211] width 1234 height 33
click at [314, 194] on select "Select Item... Plumber General HVAC Roofer Tree Service Demo Other" at bounding box center [931, 211] width 1234 height 33
select select "59ca3136-e07f-4996-a1bb-2b601bcdc5f6"
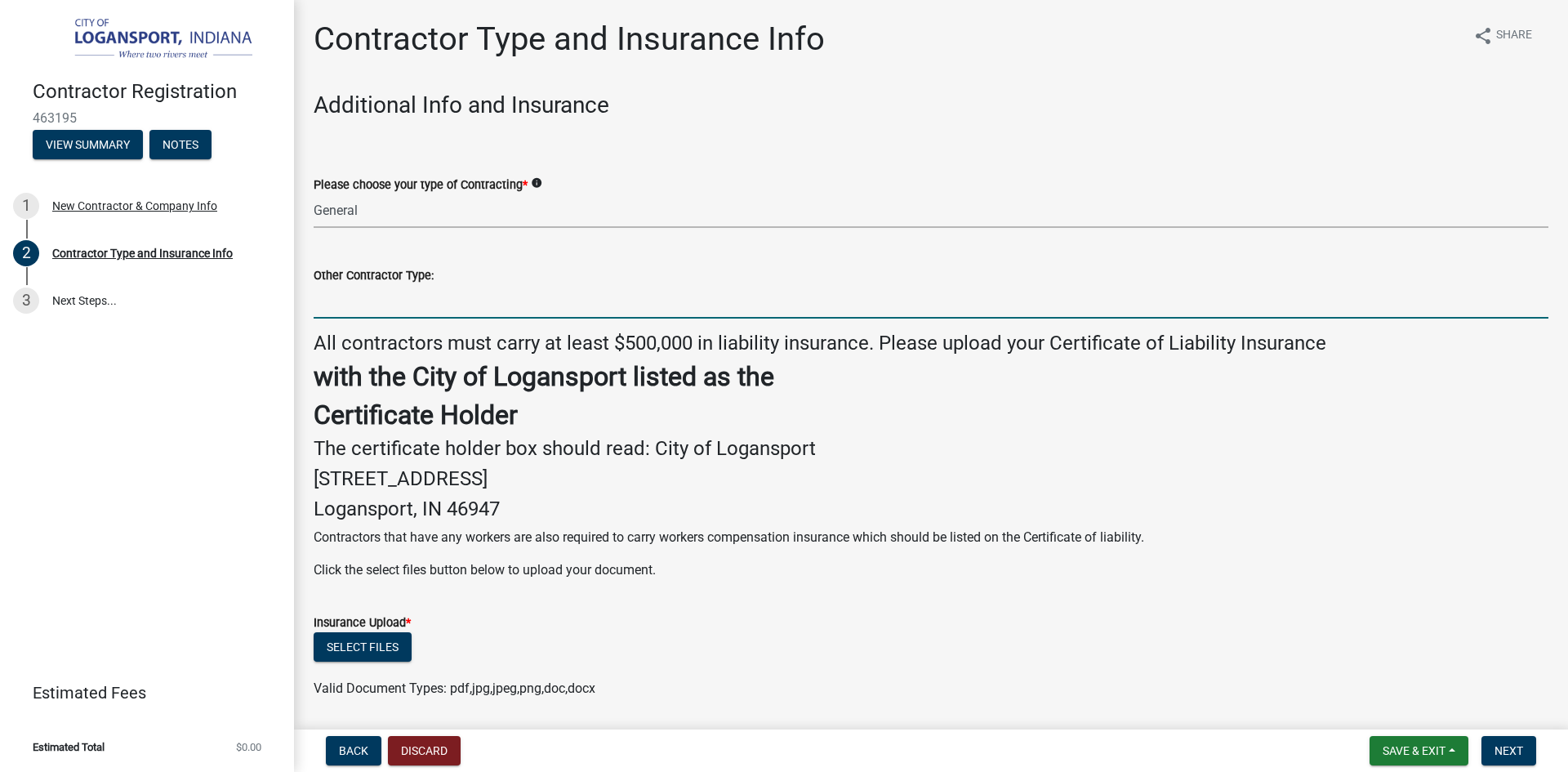
click at [389, 299] on input "Other Contractor Type:" at bounding box center [931, 302] width 1234 height 33
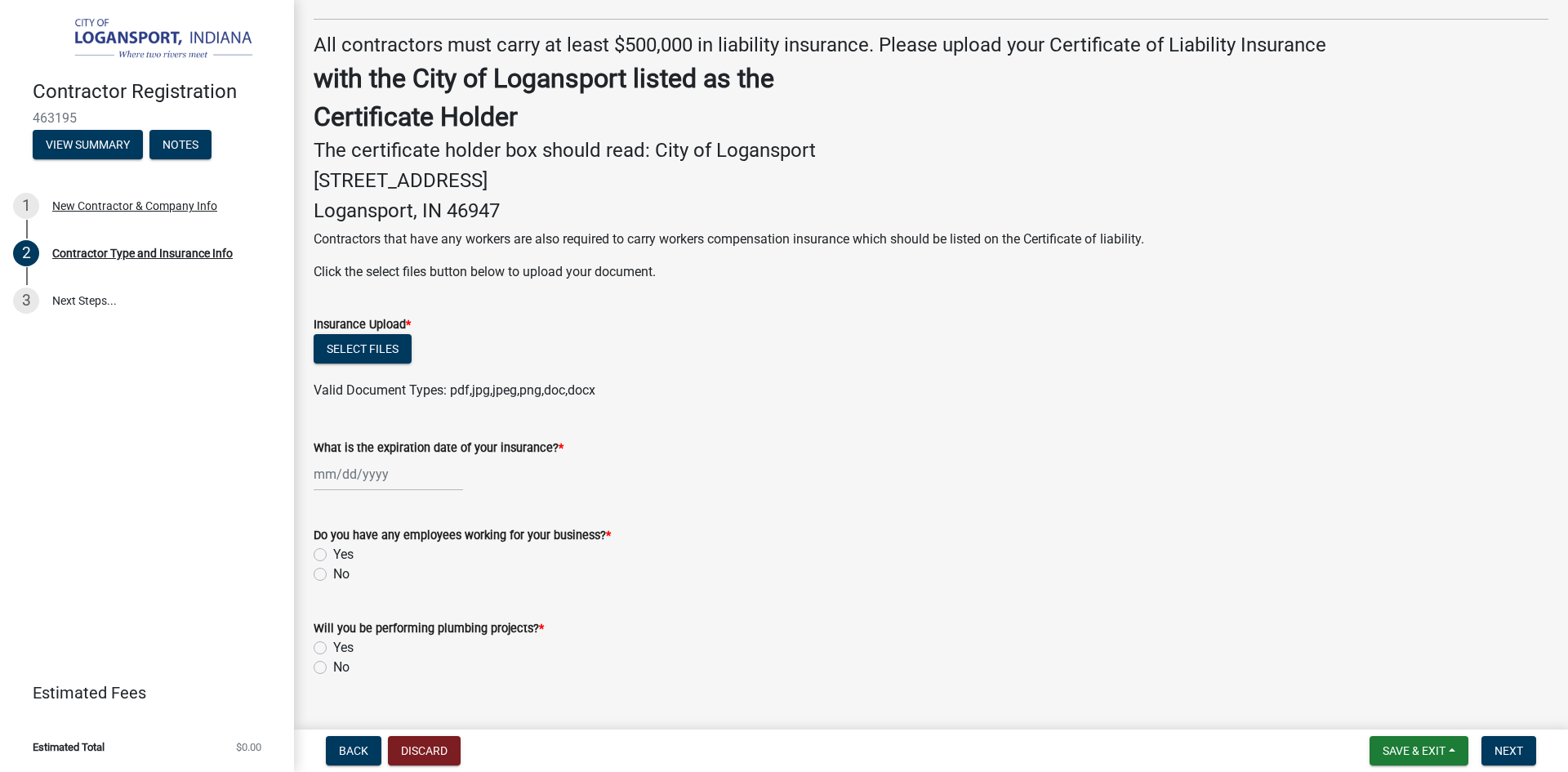
scroll to position [327, 0]
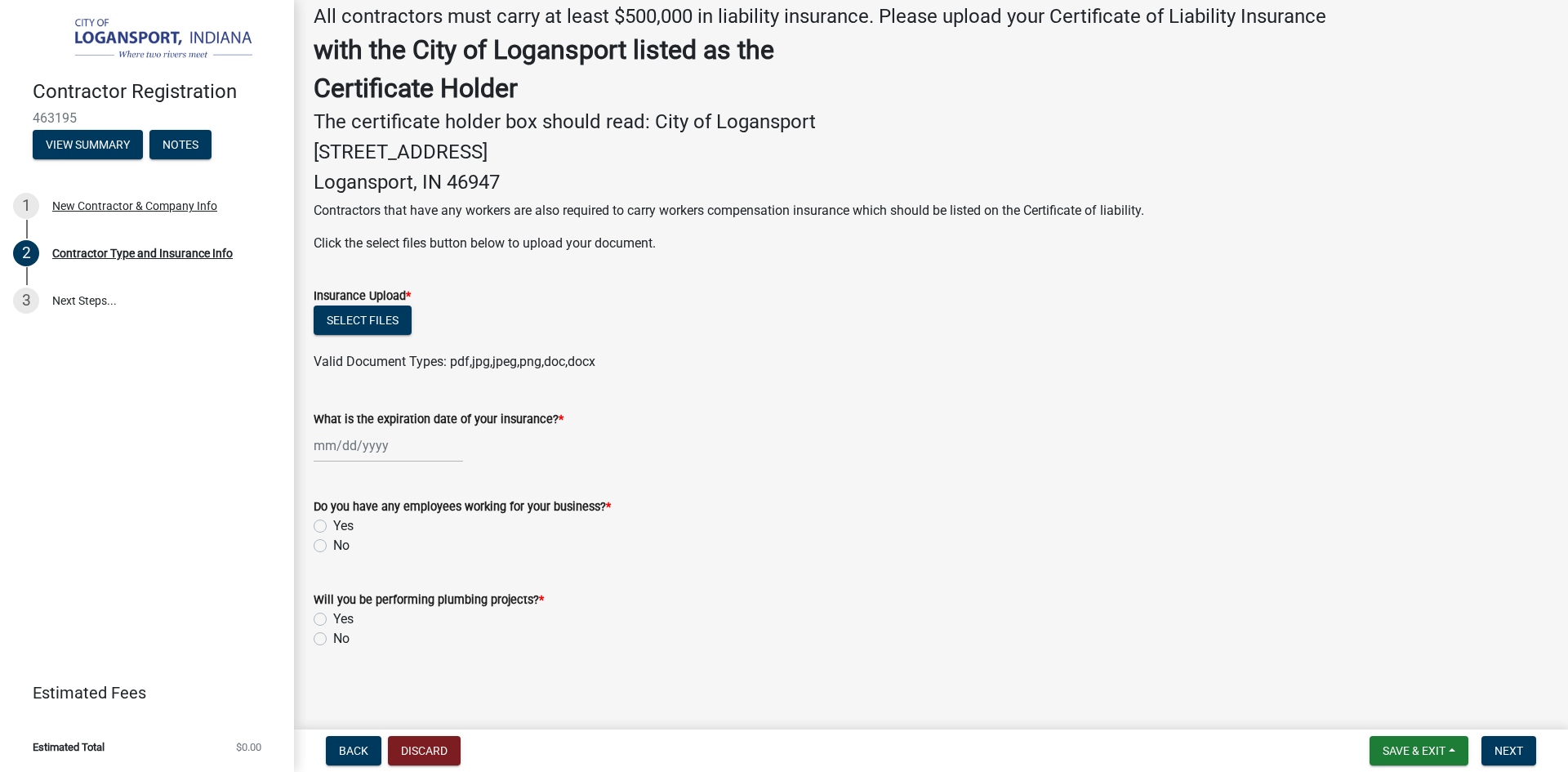
click at [334, 528] on label "Yes" at bounding box center [343, 526] width 21 height 20
click at [334, 527] on input "Yes" at bounding box center [338, 521] width 11 height 11
radio input "true"
click at [334, 638] on label "No" at bounding box center [342, 639] width 17 height 20
click at [334, 638] on input "No" at bounding box center [338, 634] width 11 height 11
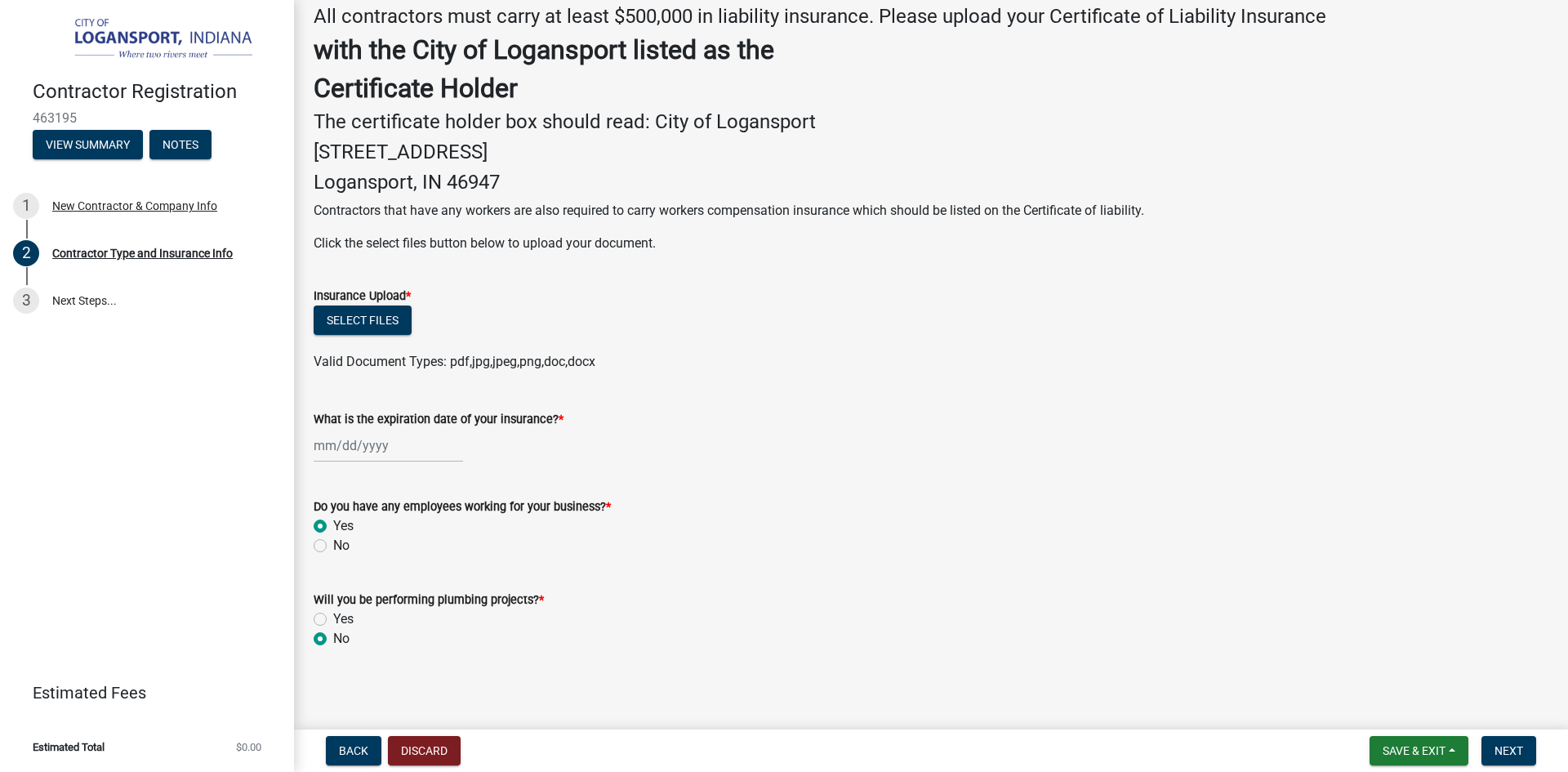
radio input "true"
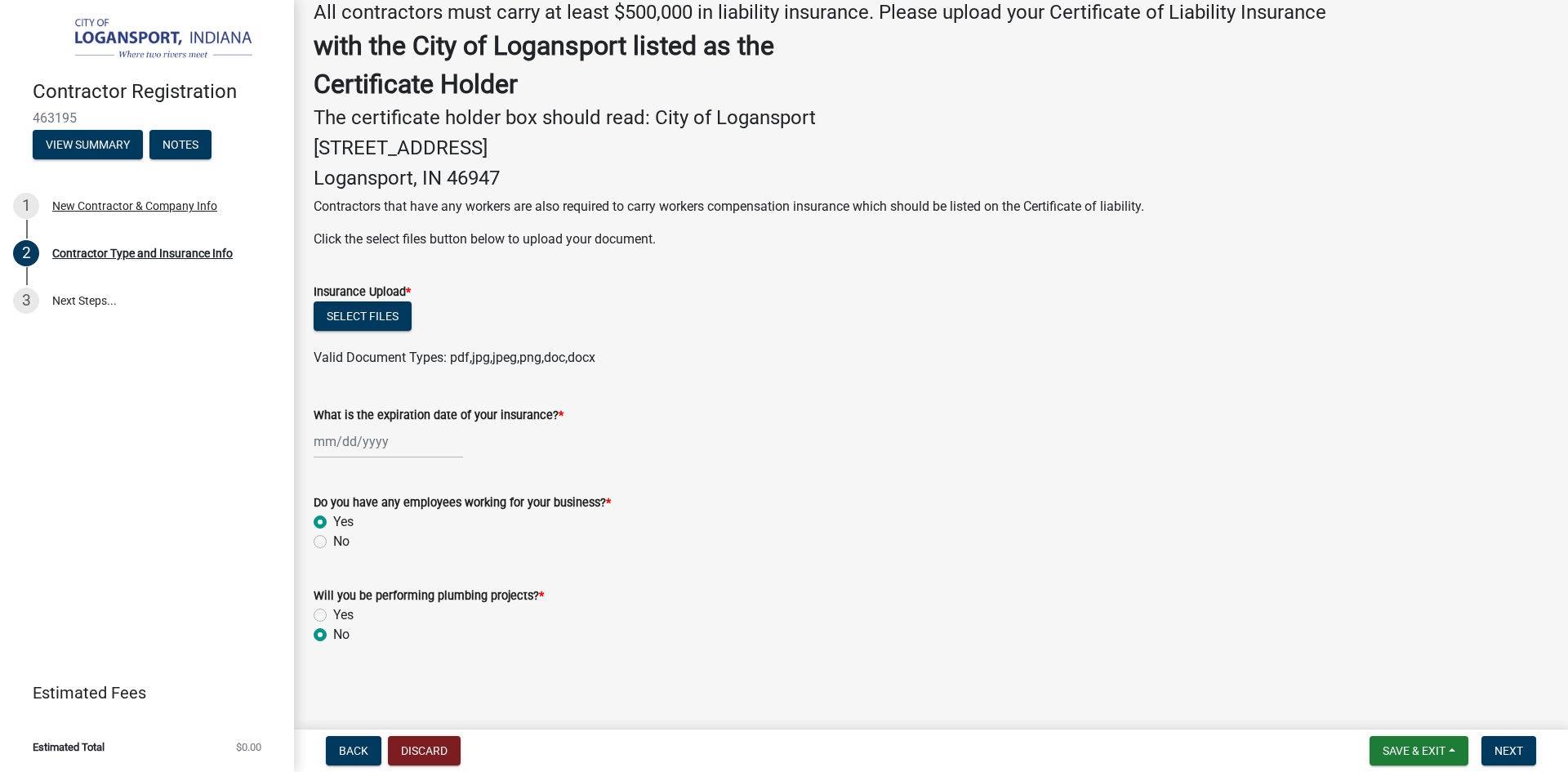
click at [424, 446] on div at bounding box center [388, 442] width 149 height 33
select select "8"
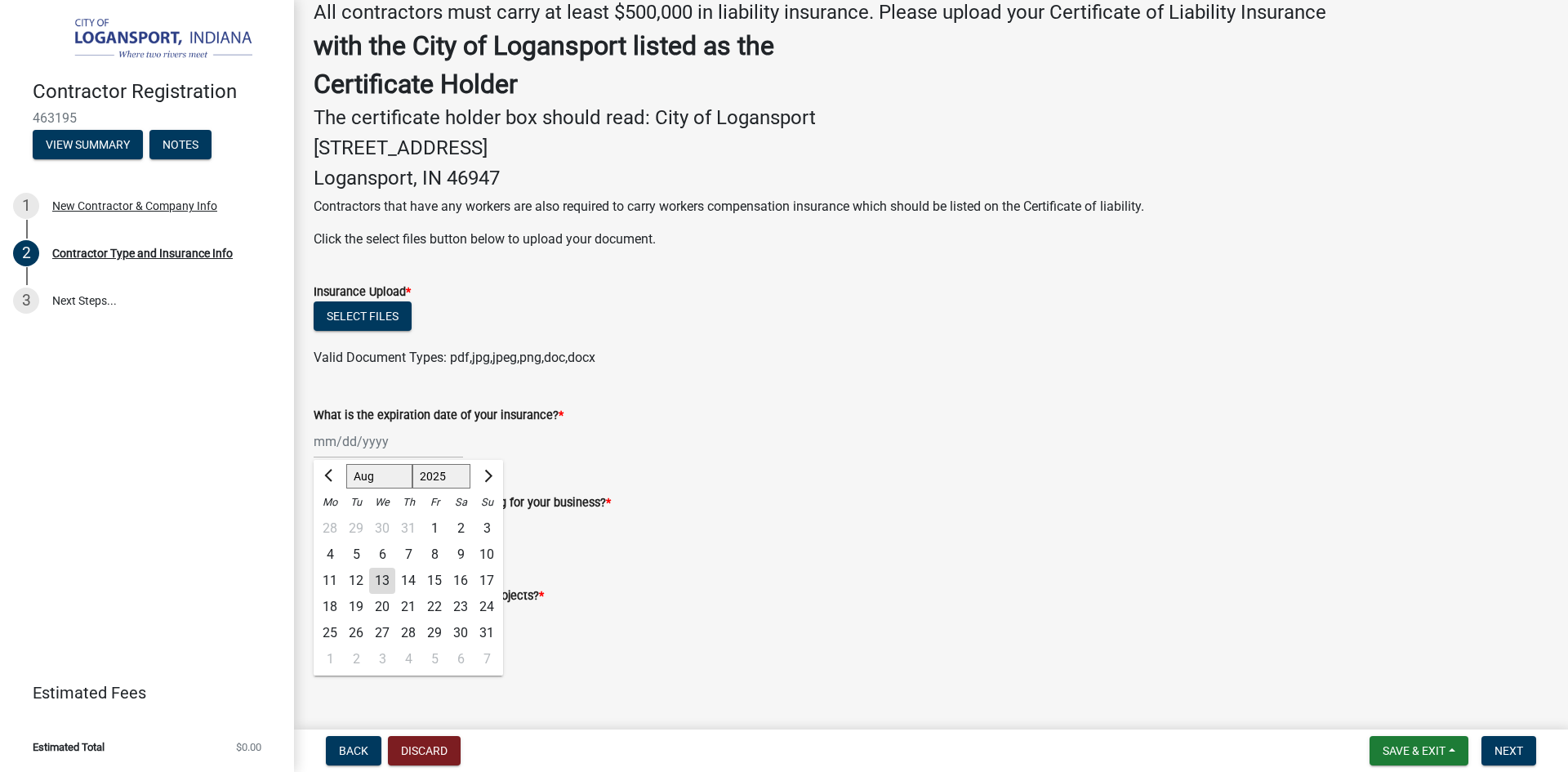
click at [450, 481] on select "1525 1526 1527 1528 1529 1530 1531 1532 1533 1534 1535 1536 1537 1538 1539 1540…" at bounding box center [441, 476] width 59 height 25
select select "2026"
click at [412, 464] on select "1525 1526 1527 1528 1529 1530 1531 1532 1533 1534 1535 1536 1537 1538 1539 1540…" at bounding box center [441, 476] width 59 height 25
click at [404, 472] on select "Jan Feb Mar Apr May Jun [DATE] Aug Sep Oct Nov Dec" at bounding box center [379, 476] width 66 height 25
select select "1"
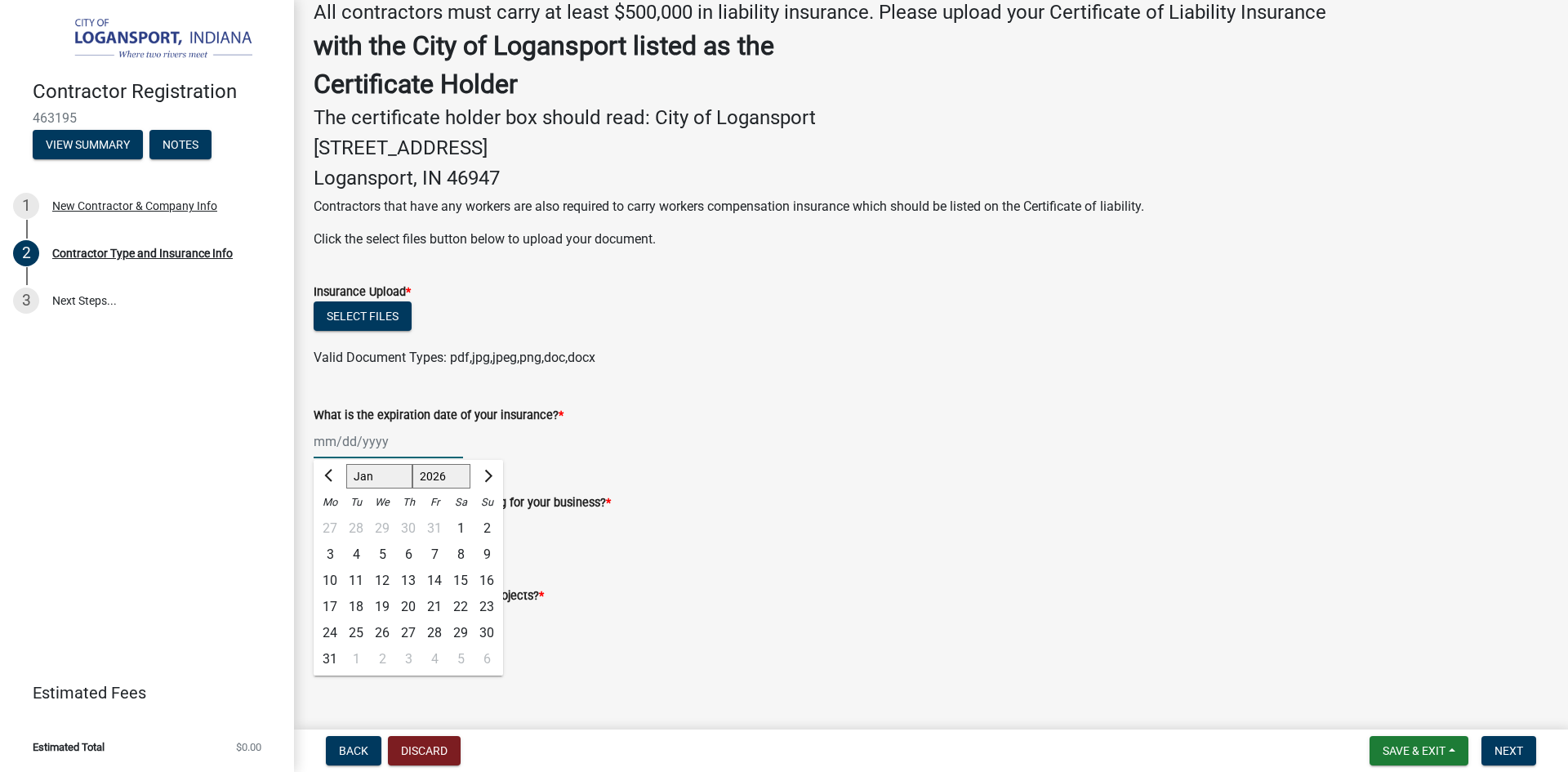
click at [346, 464] on select "Jan Feb Mar Apr May Jun [DATE] Aug Sep Oct Nov Dec" at bounding box center [379, 476] width 66 height 25
click at [404, 575] on div "15" at bounding box center [407, 580] width 26 height 26
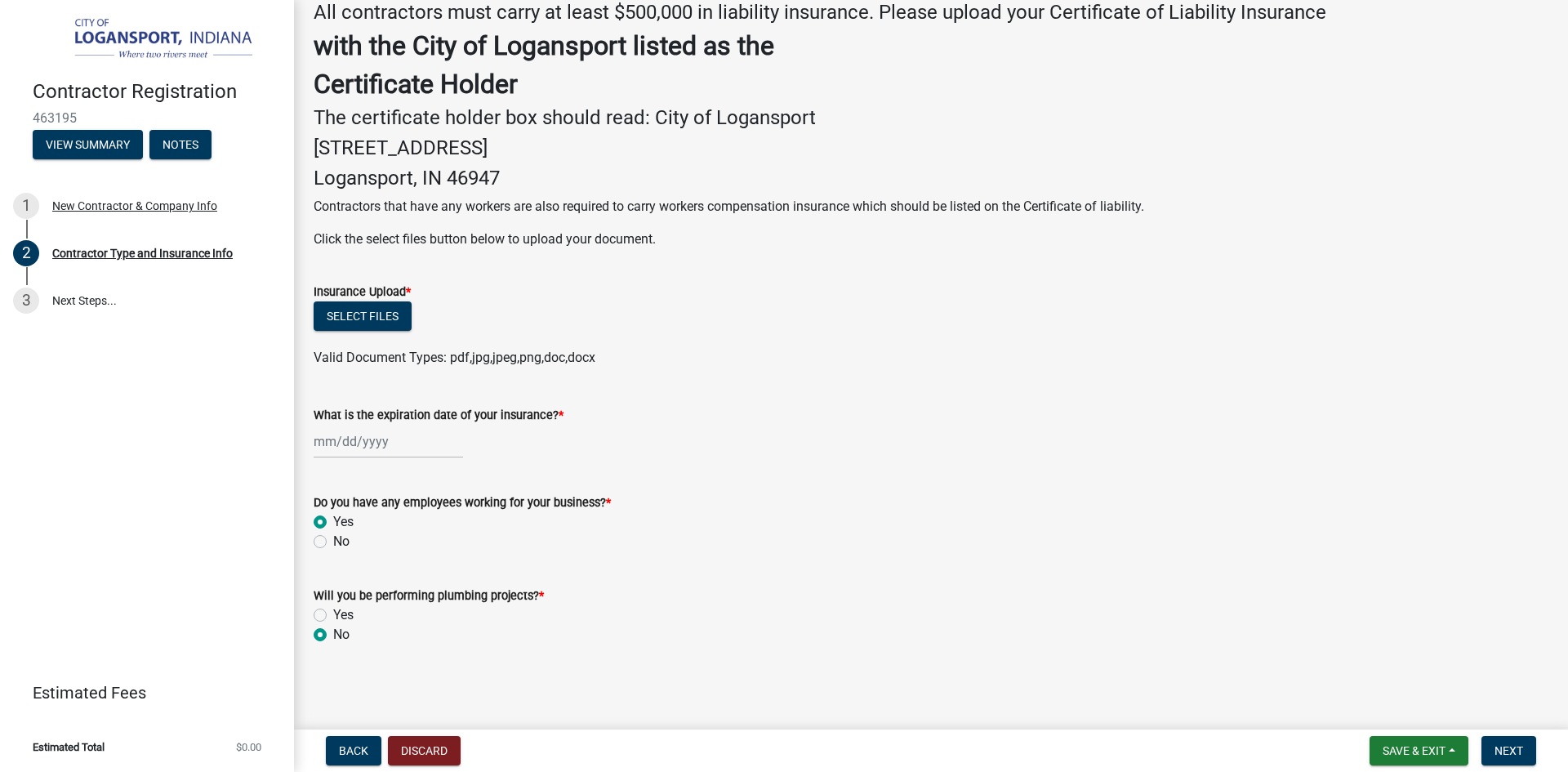
type input "[DATE]"
click at [391, 311] on button "Select files" at bounding box center [363, 315] width 98 height 29
click at [375, 317] on button "Select files" at bounding box center [363, 315] width 98 height 29
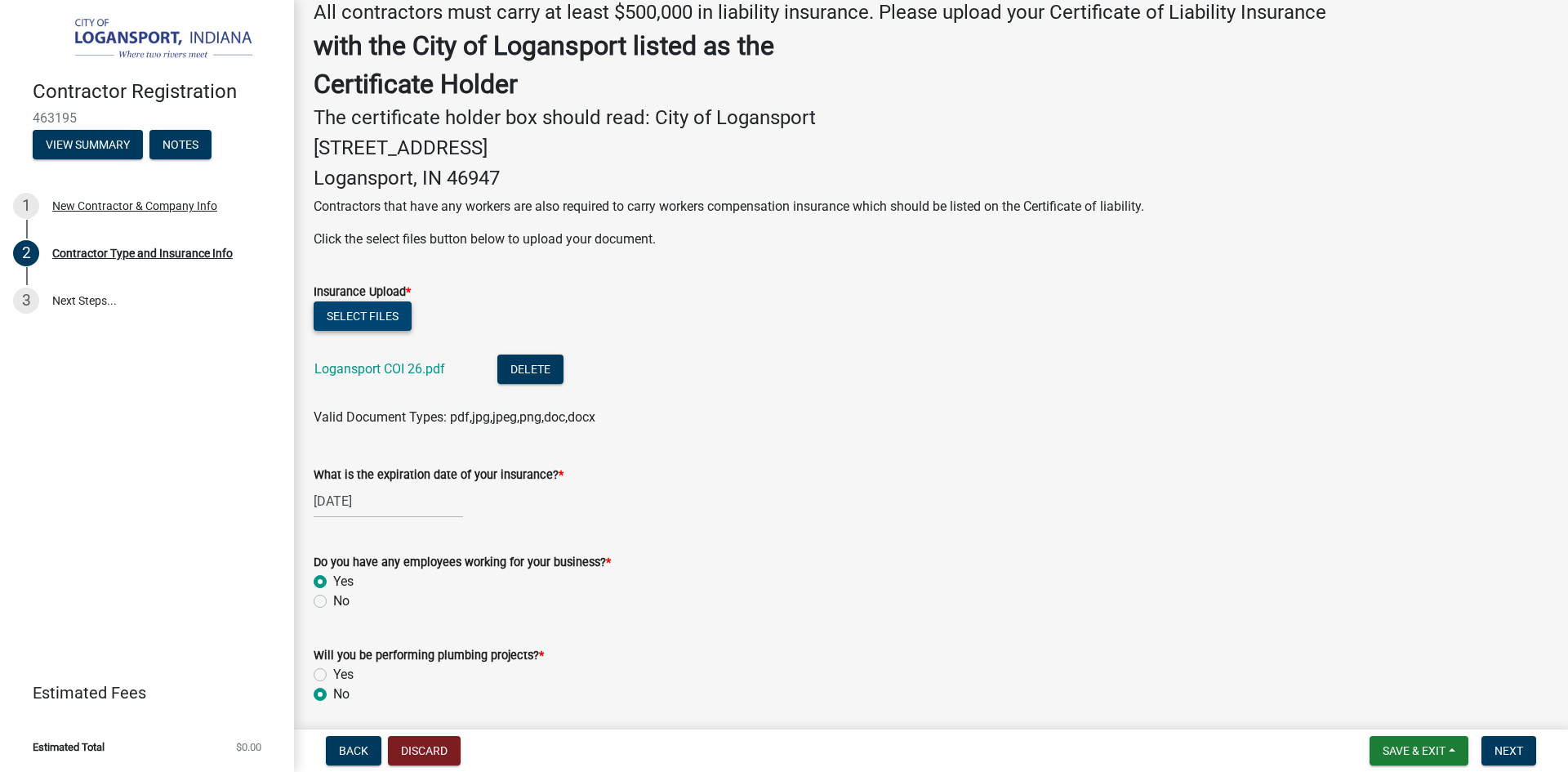
scroll to position [391, 0]
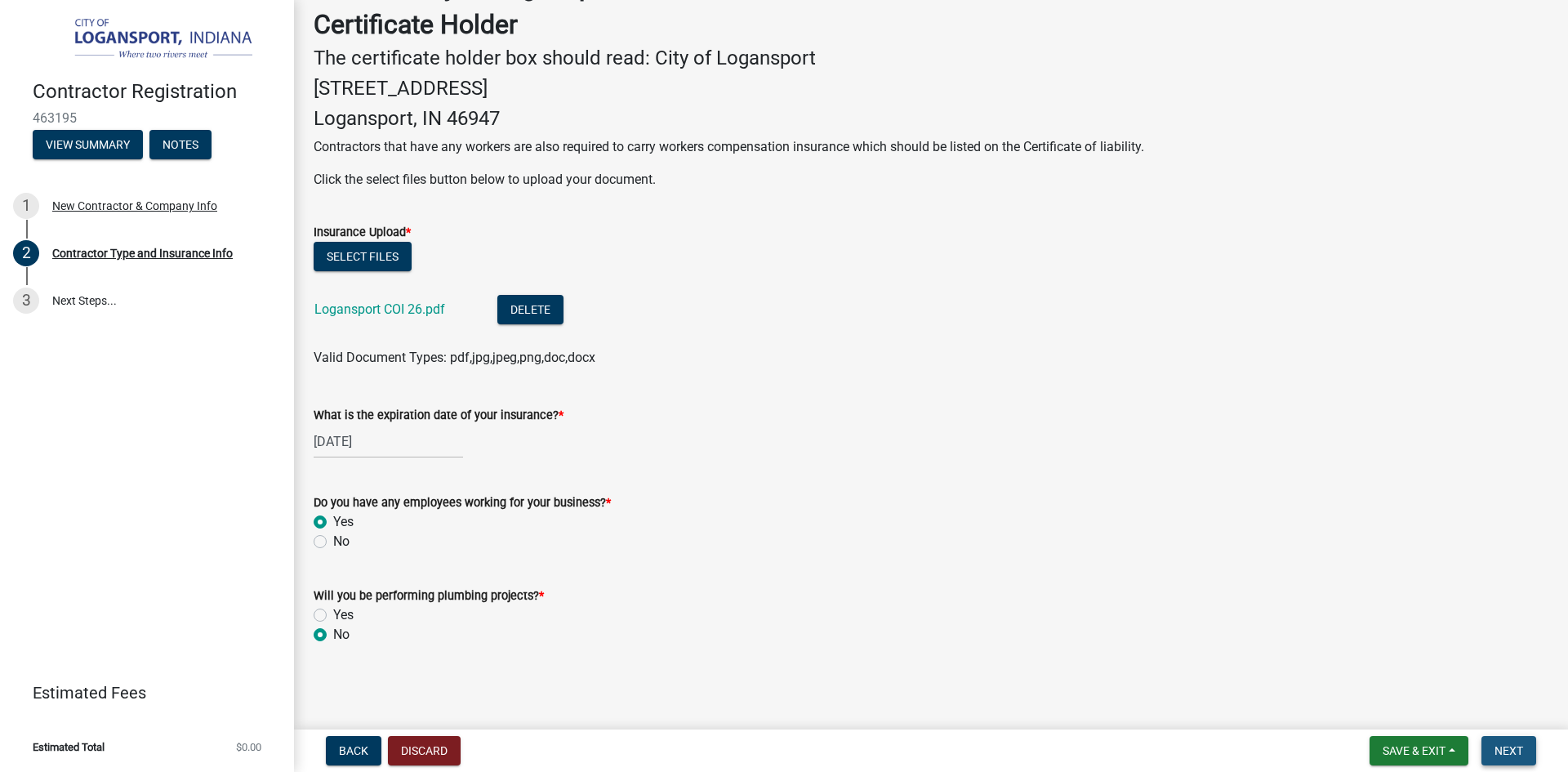
click at [1503, 746] on span "Next" at bounding box center [1508, 751] width 28 height 13
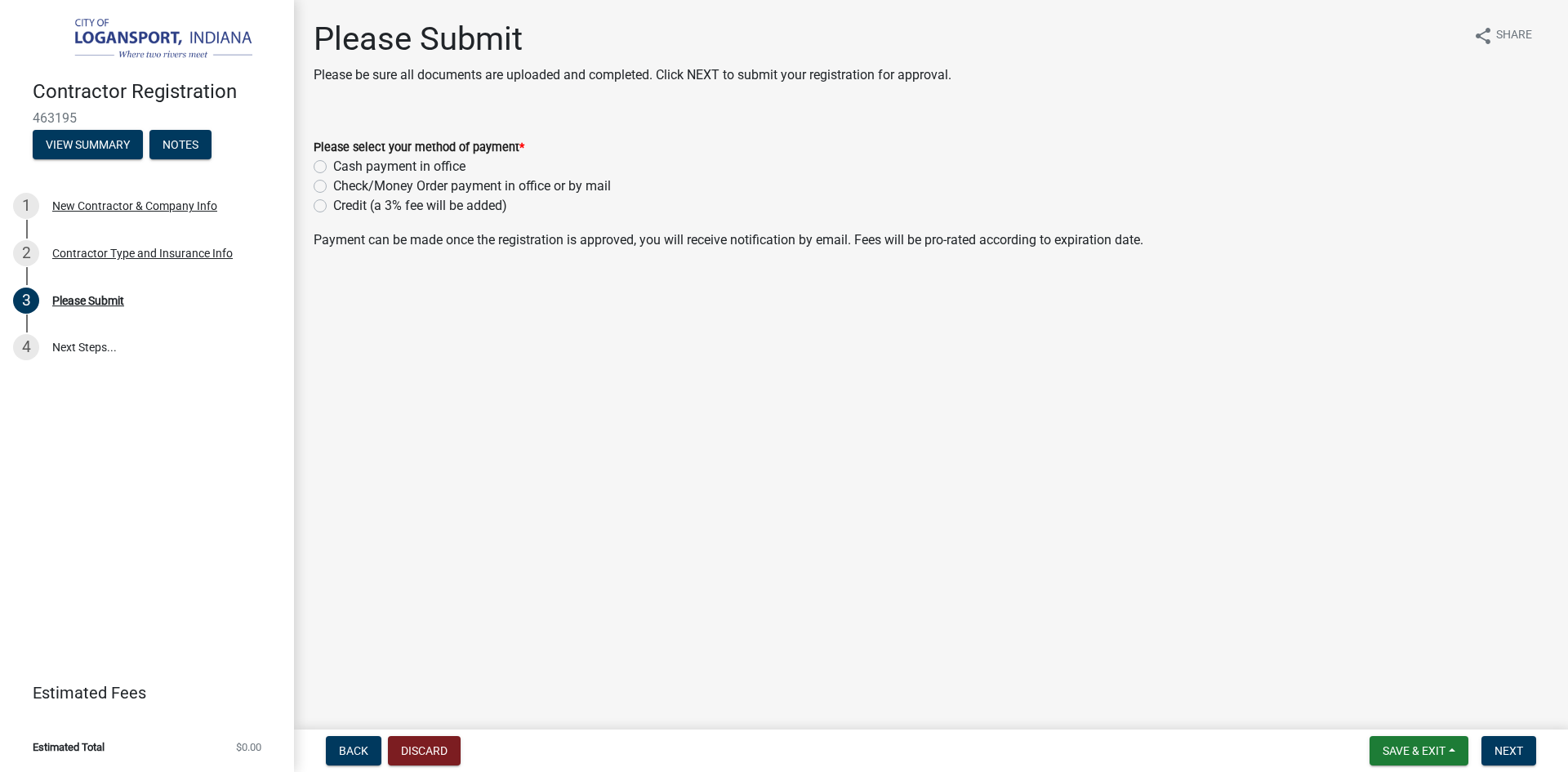
click at [334, 204] on label "Credit (a 3% fee will be added)" at bounding box center [421, 206] width 174 height 20
click at [334, 204] on input "Credit (a 3% fee will be added)" at bounding box center [338, 201] width 11 height 11
radio input "true"
click at [1528, 755] on button "Next" at bounding box center [1509, 750] width 55 height 29
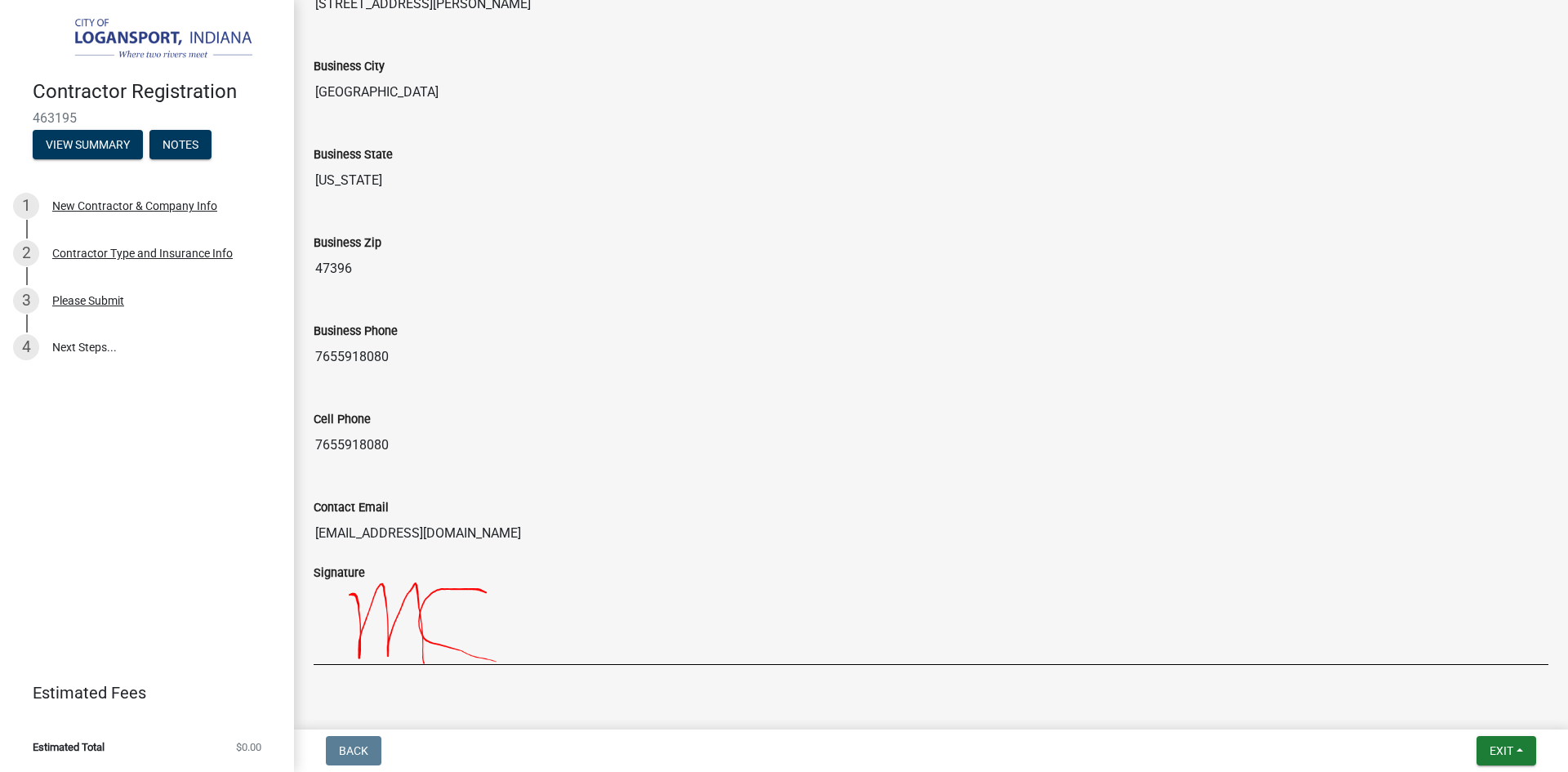
scroll to position [1223, 0]
